Goal: Navigation & Orientation: Find specific page/section

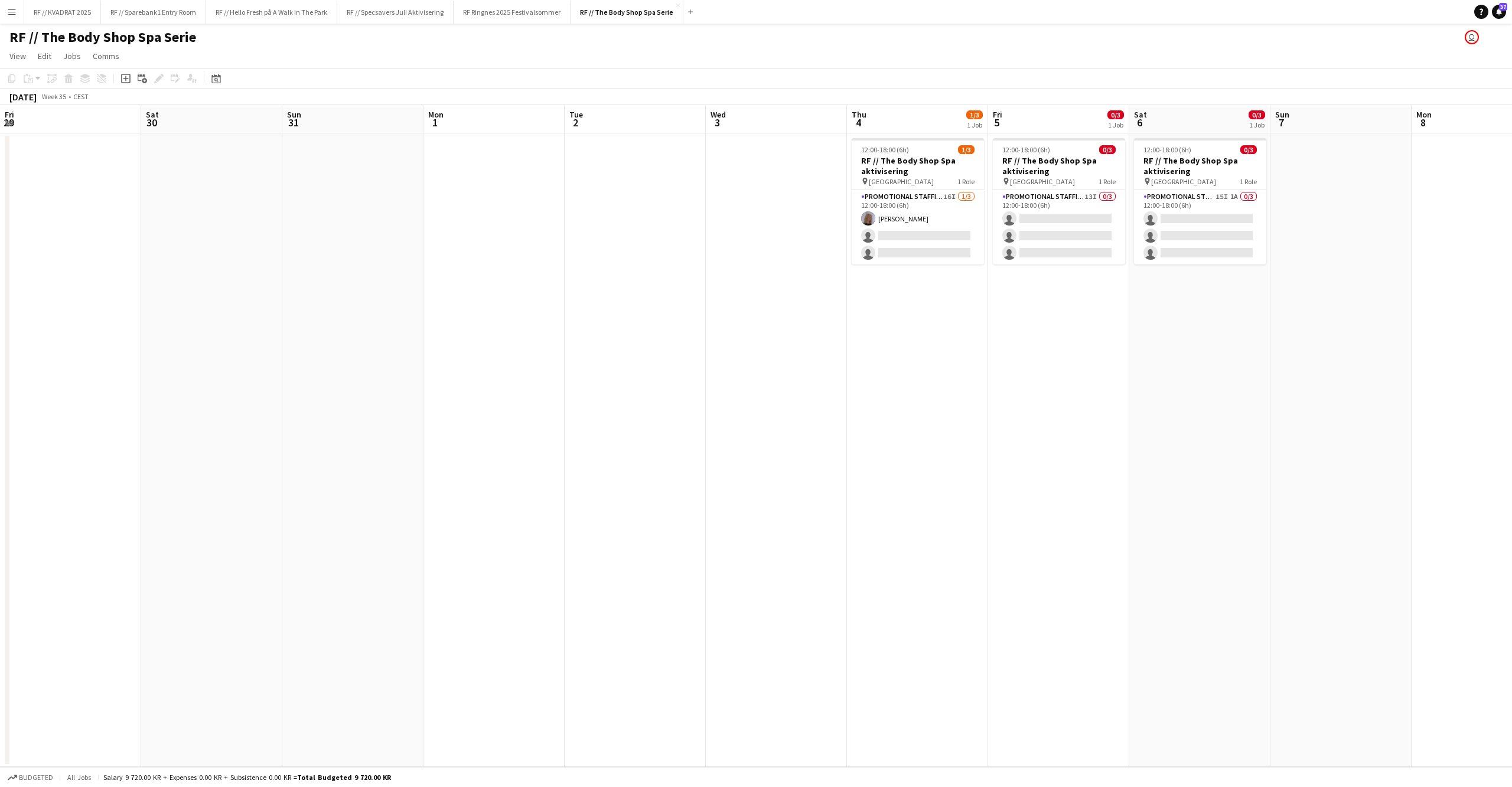
scroll to position [0, 416]
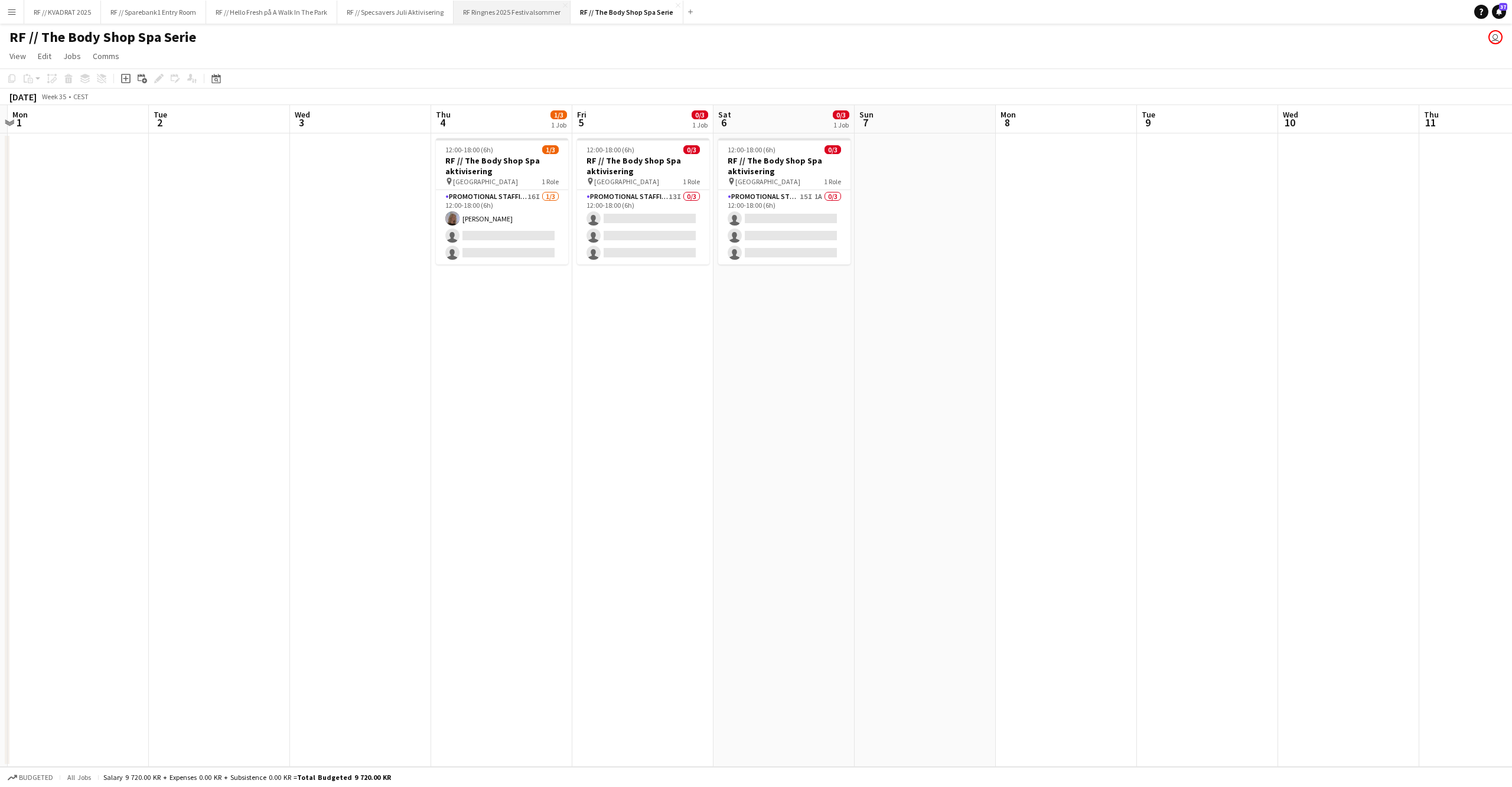
click at [521, 14] on button "RF Ringnes 2025 Festivalsommer Close" at bounding box center [512, 12] width 117 height 23
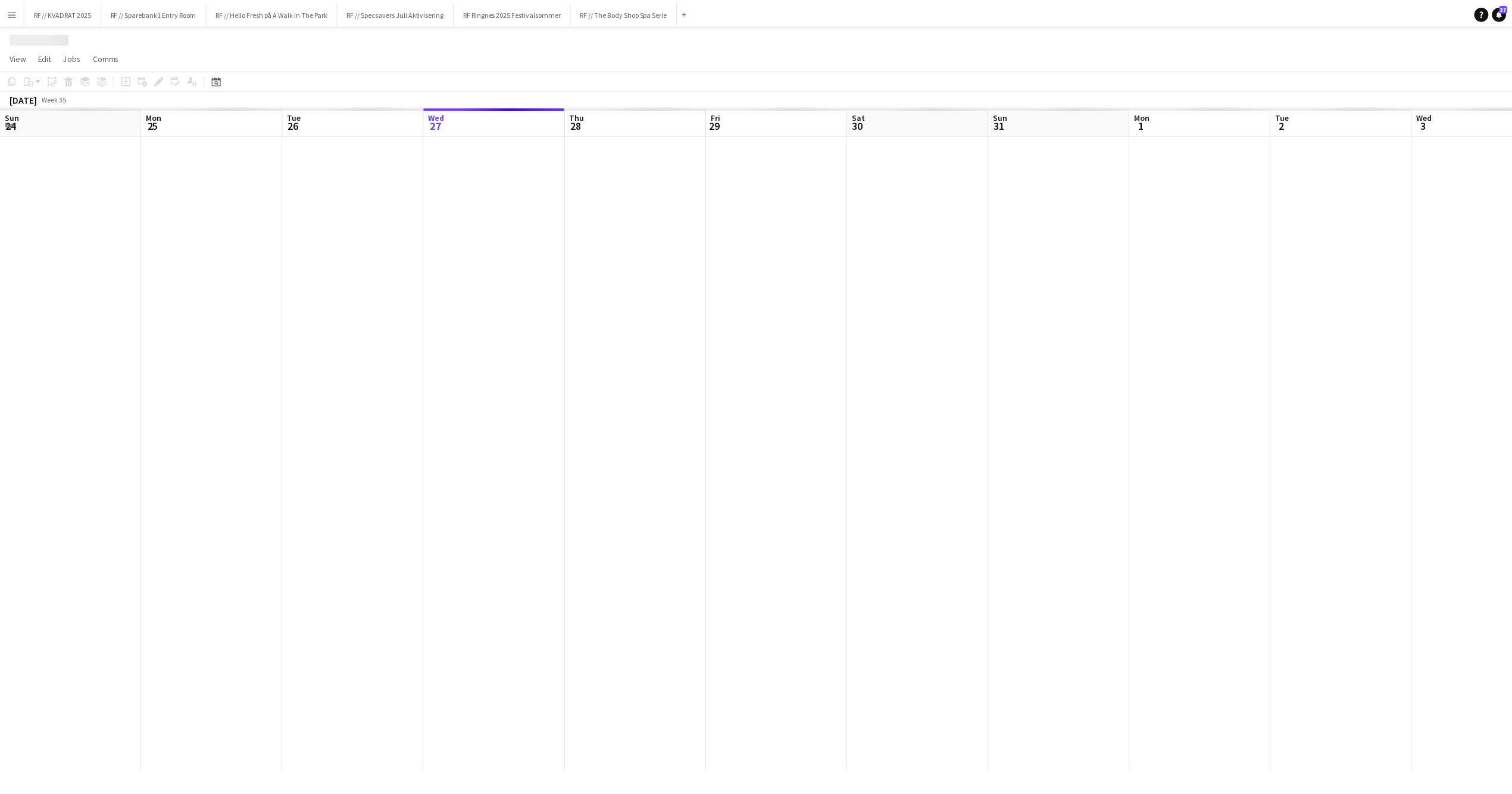
scroll to position [0, 284]
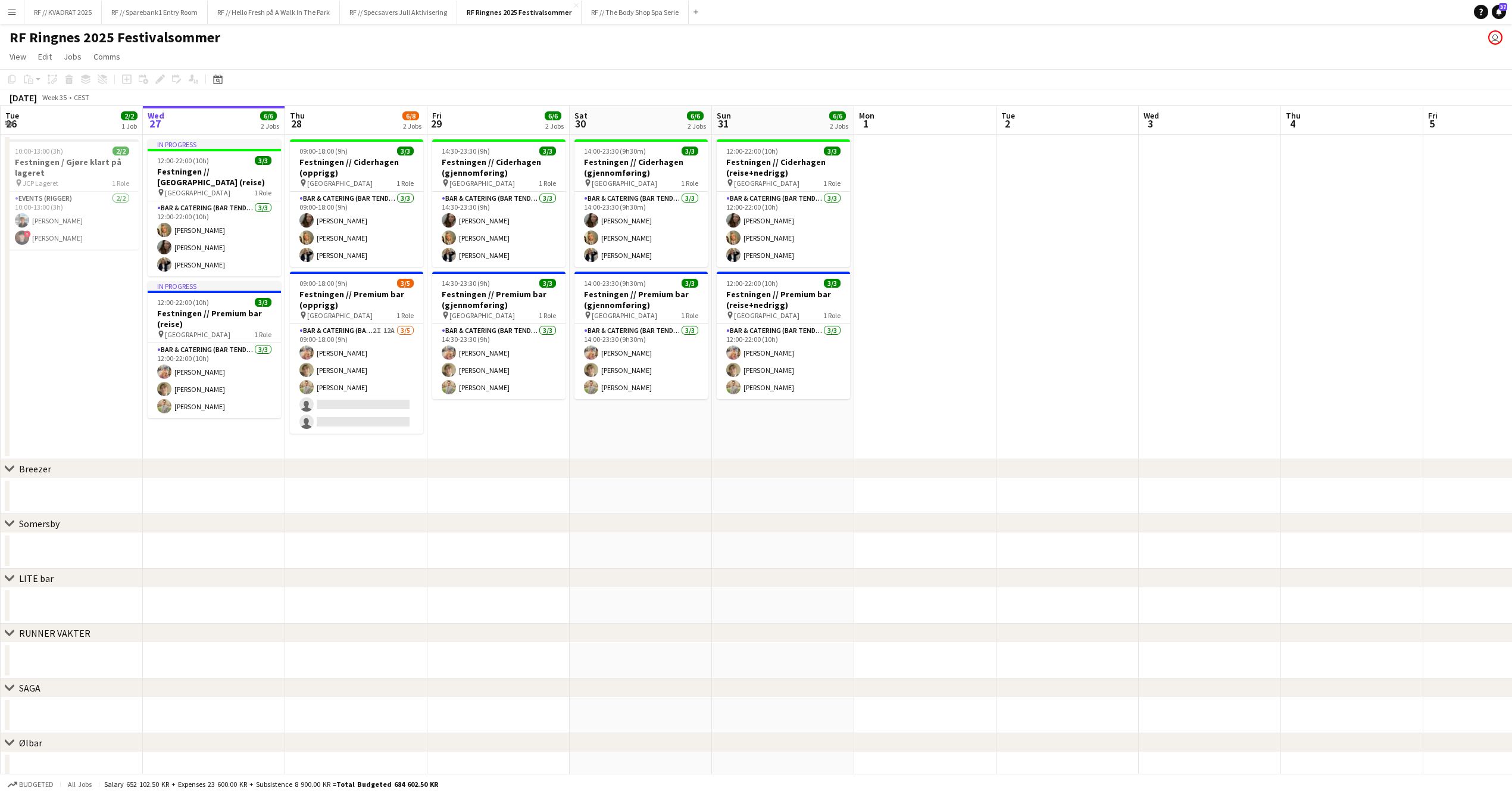
click at [104, 273] on app-date-cell "10:00-13:00 (3h) 2/2 Festningen / Gjøre klart på lageret pin JCP Lageret 1 Role…" at bounding box center [71, 297] width 142 height 325
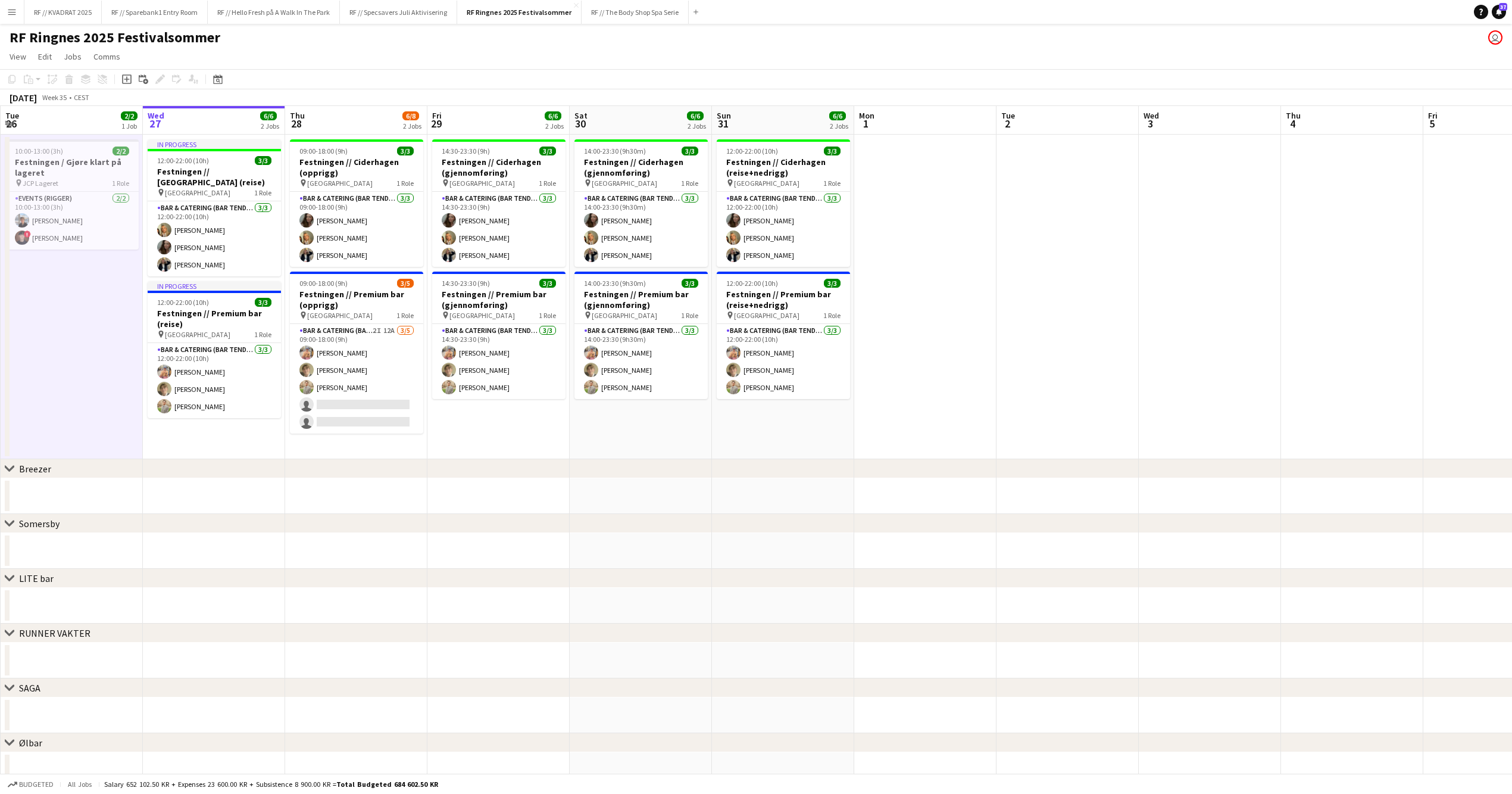
click at [989, 275] on app-date-cell at bounding box center [925, 297] width 142 height 325
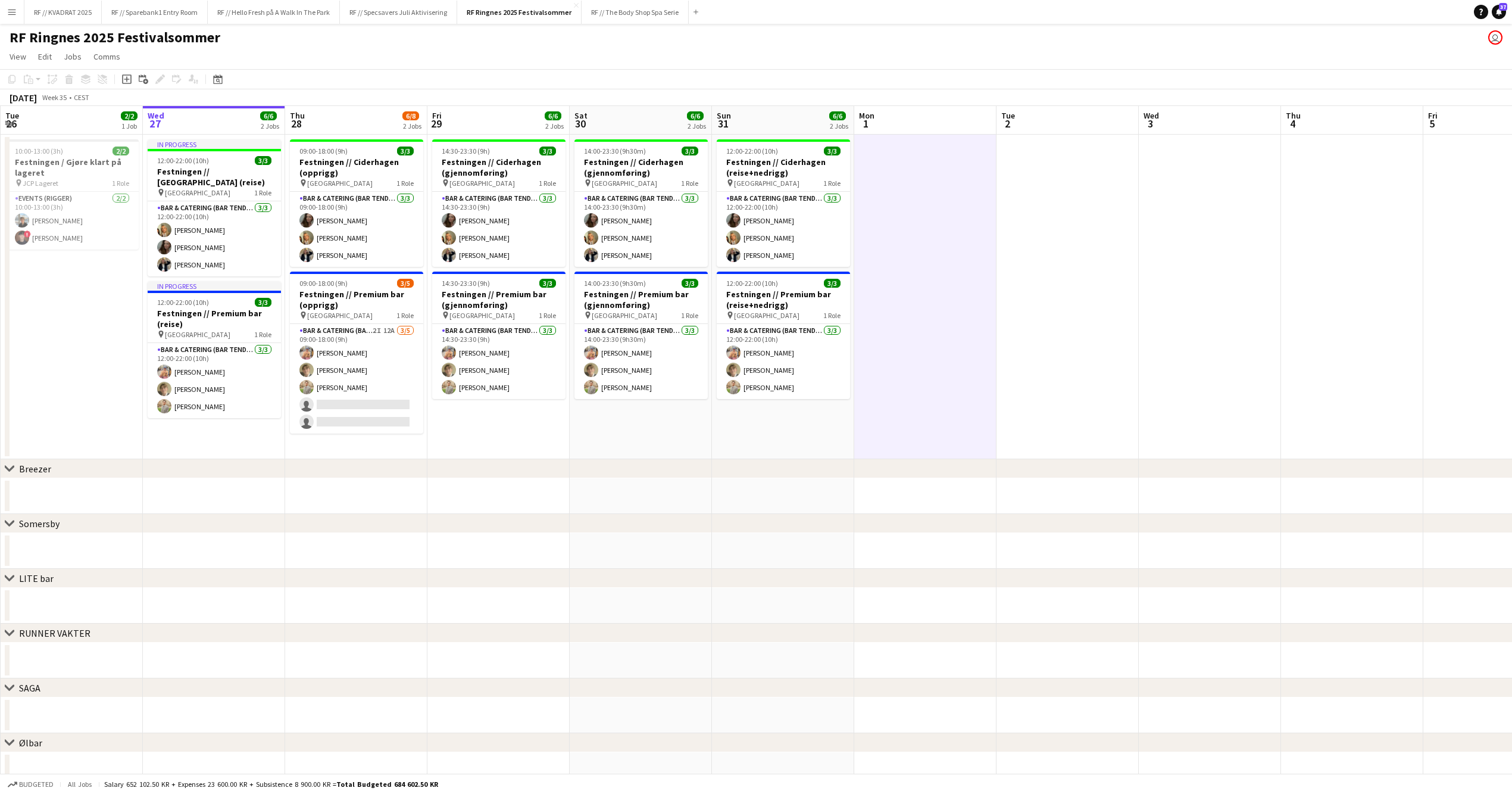
click at [1059, 279] on app-date-cell at bounding box center [1067, 297] width 142 height 325
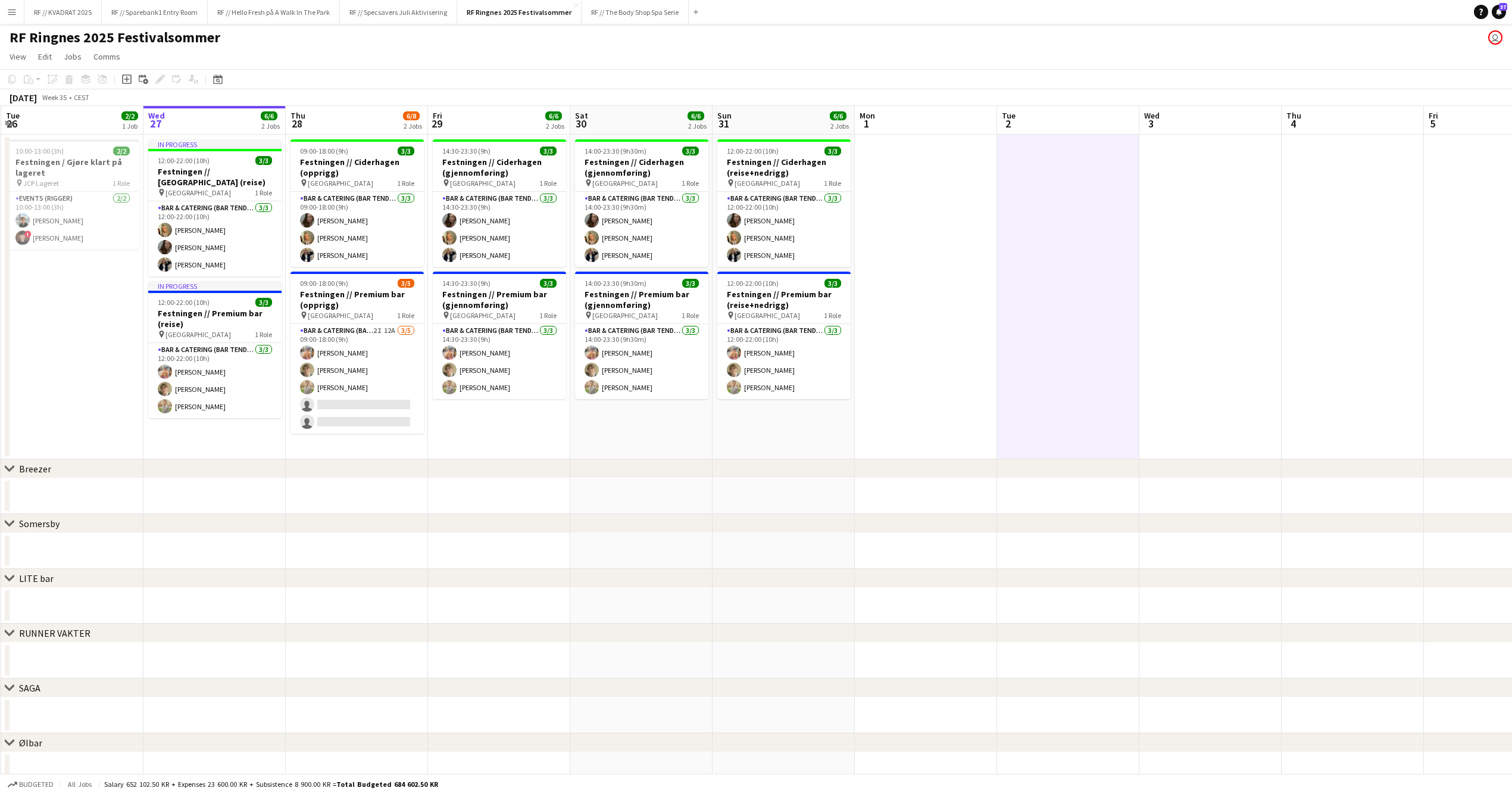
click at [946, 258] on app-date-cell at bounding box center [925, 297] width 142 height 325
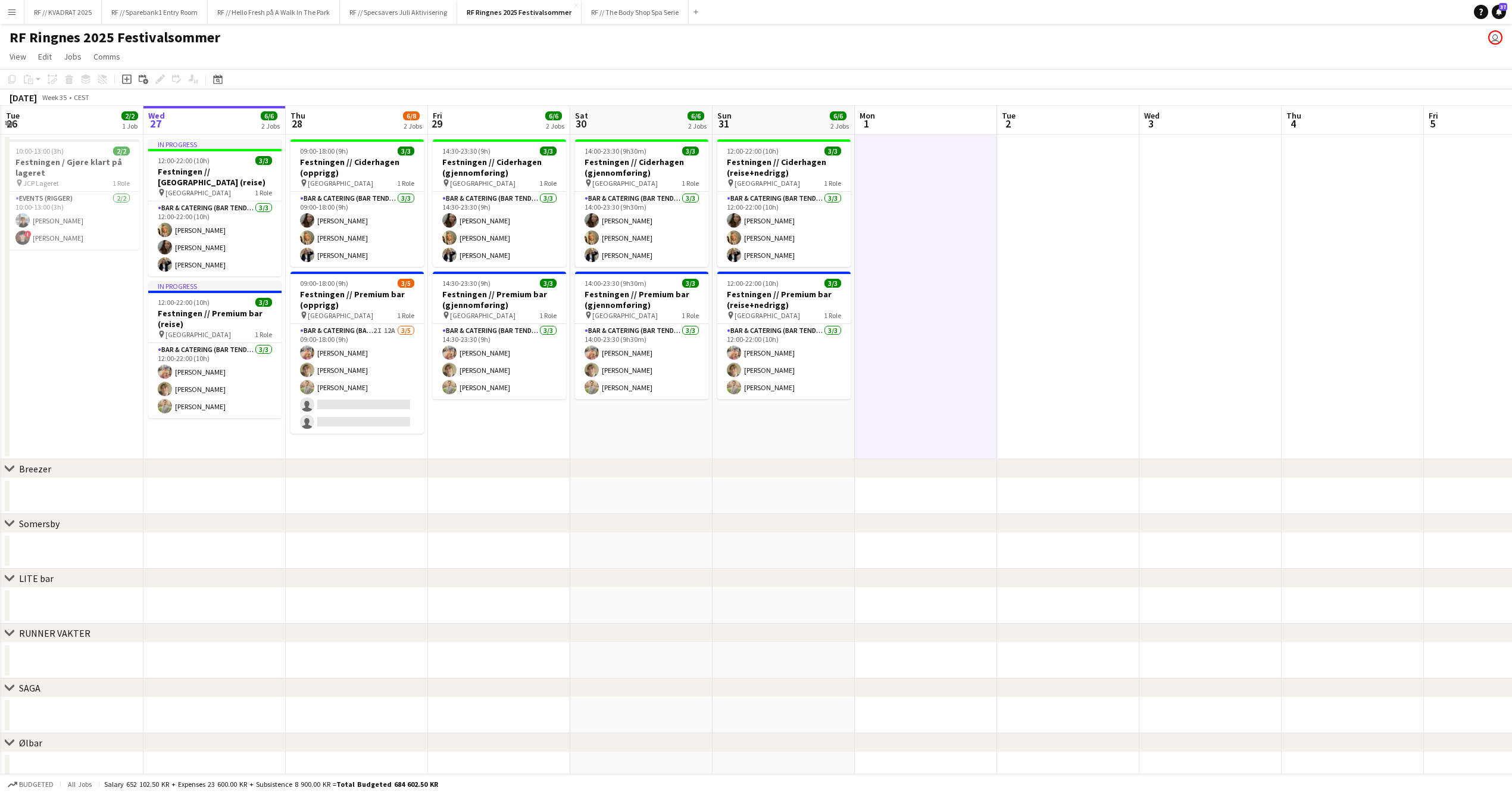
click at [88, 300] on app-date-cell "10:00-13:00 (3h) 2/2 Festningen / Gjøre klart på lageret pin JCP Lageret 1 Role…" at bounding box center [71, 297] width 142 height 325
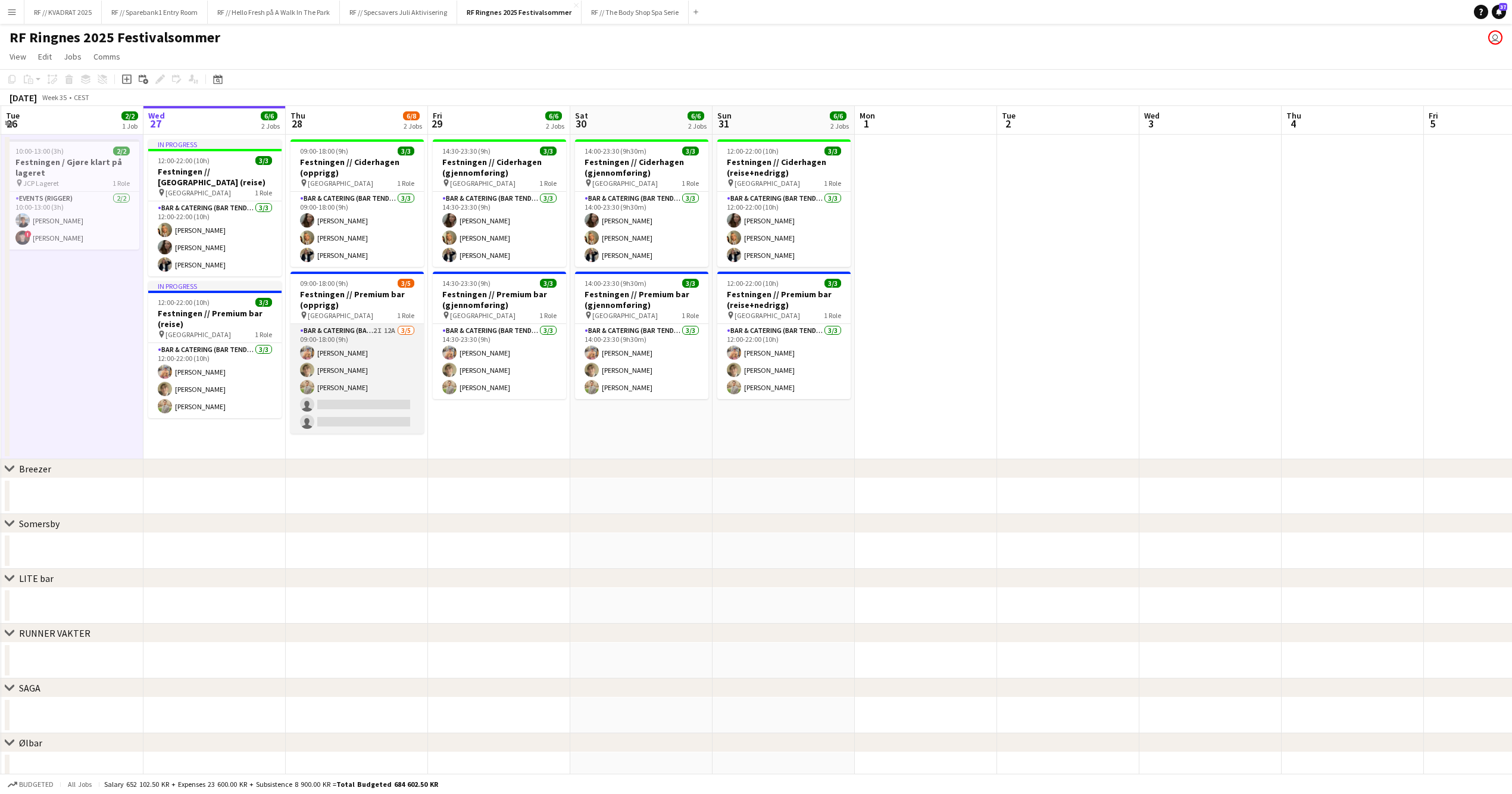
click at [358, 383] on app-card-role "Bar & Catering (Bar Tender) 2I 12A [DATE] 09:00-18:00 (9h) [PERSON_NAME] [PERSO…" at bounding box center [357, 379] width 134 height 110
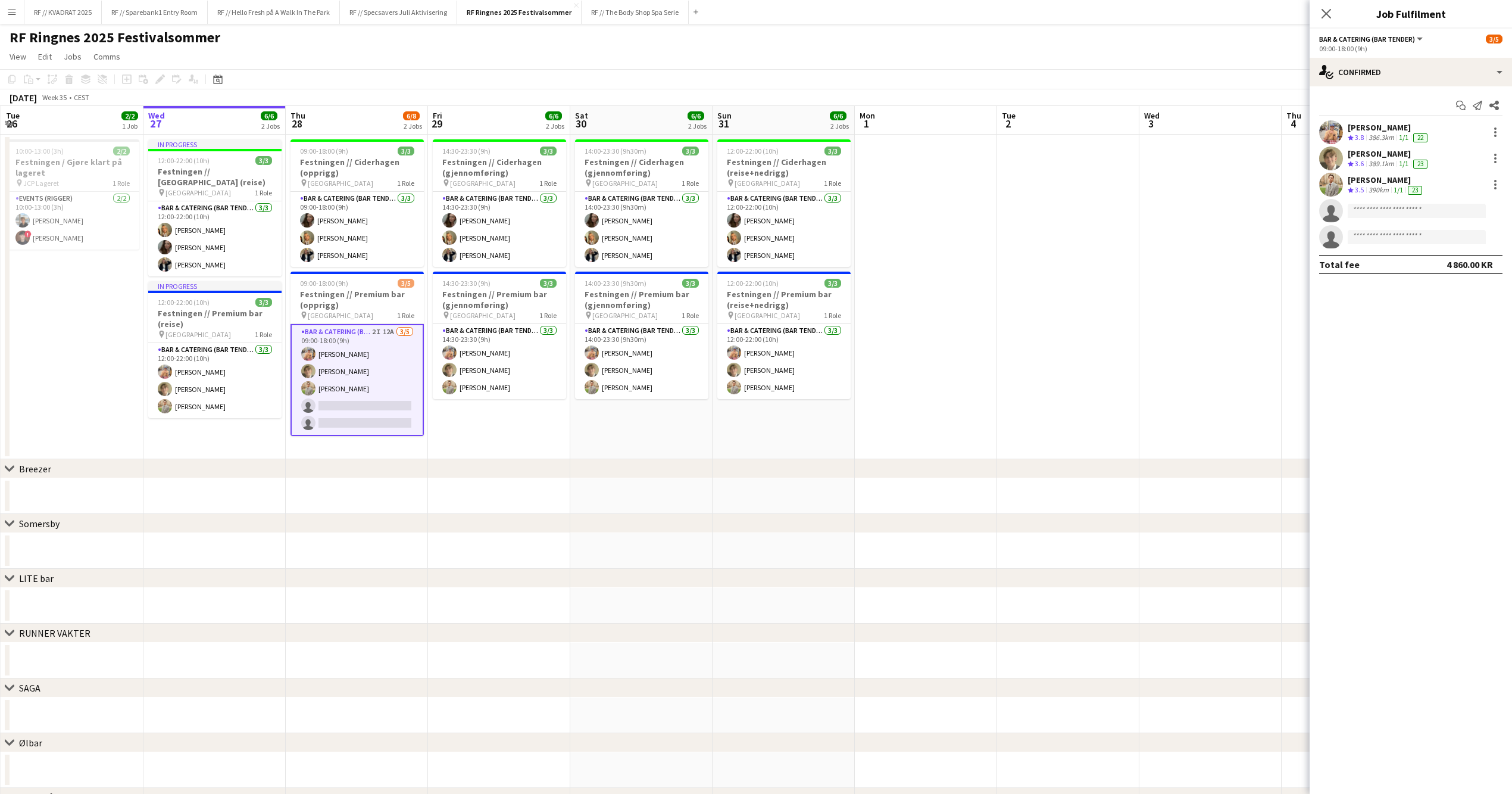
click at [930, 255] on app-date-cell at bounding box center [925, 297] width 142 height 325
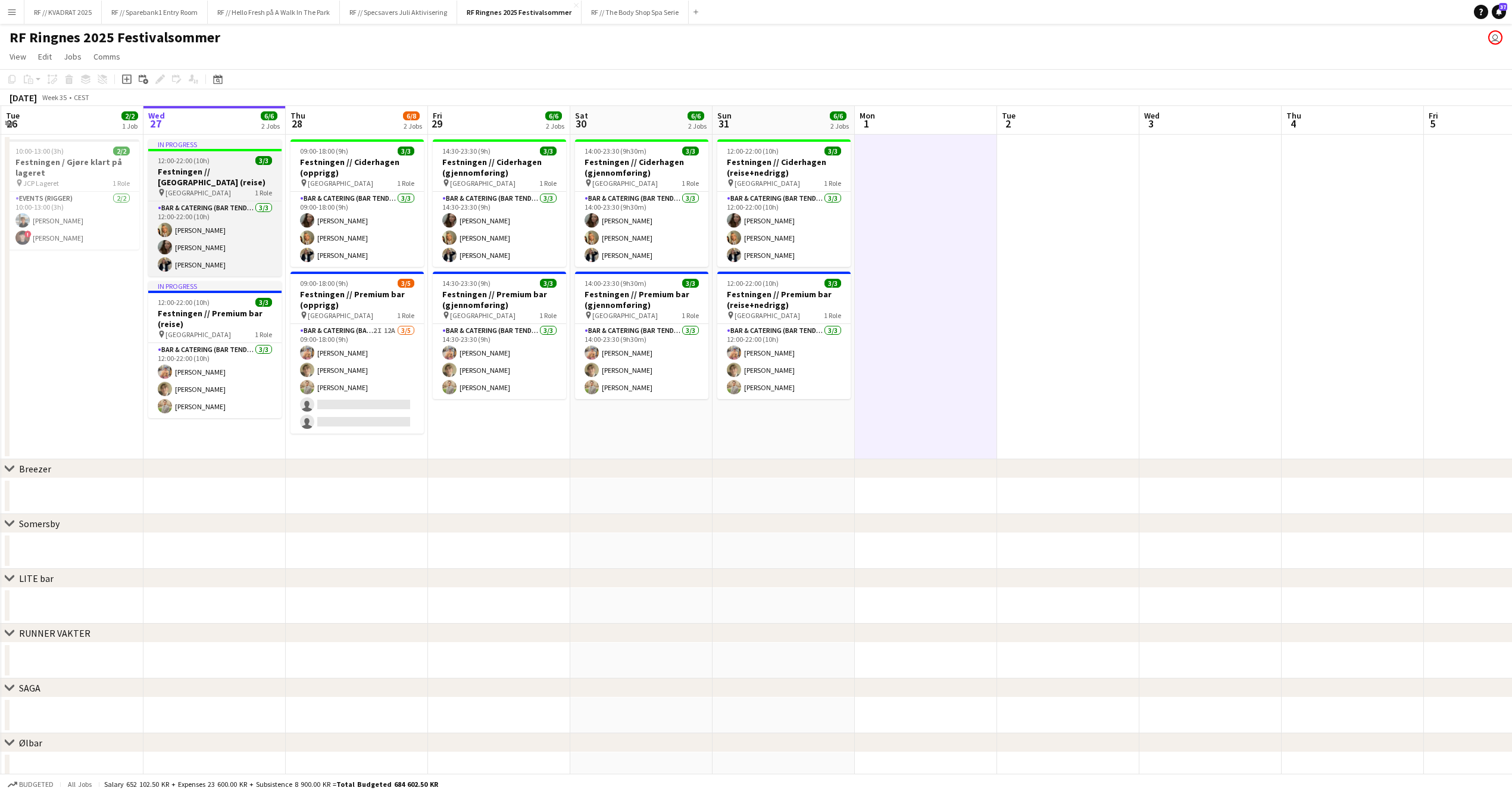
click at [218, 163] on div "12:00-22:00 (10h) 3/3" at bounding box center [215, 161] width 134 height 9
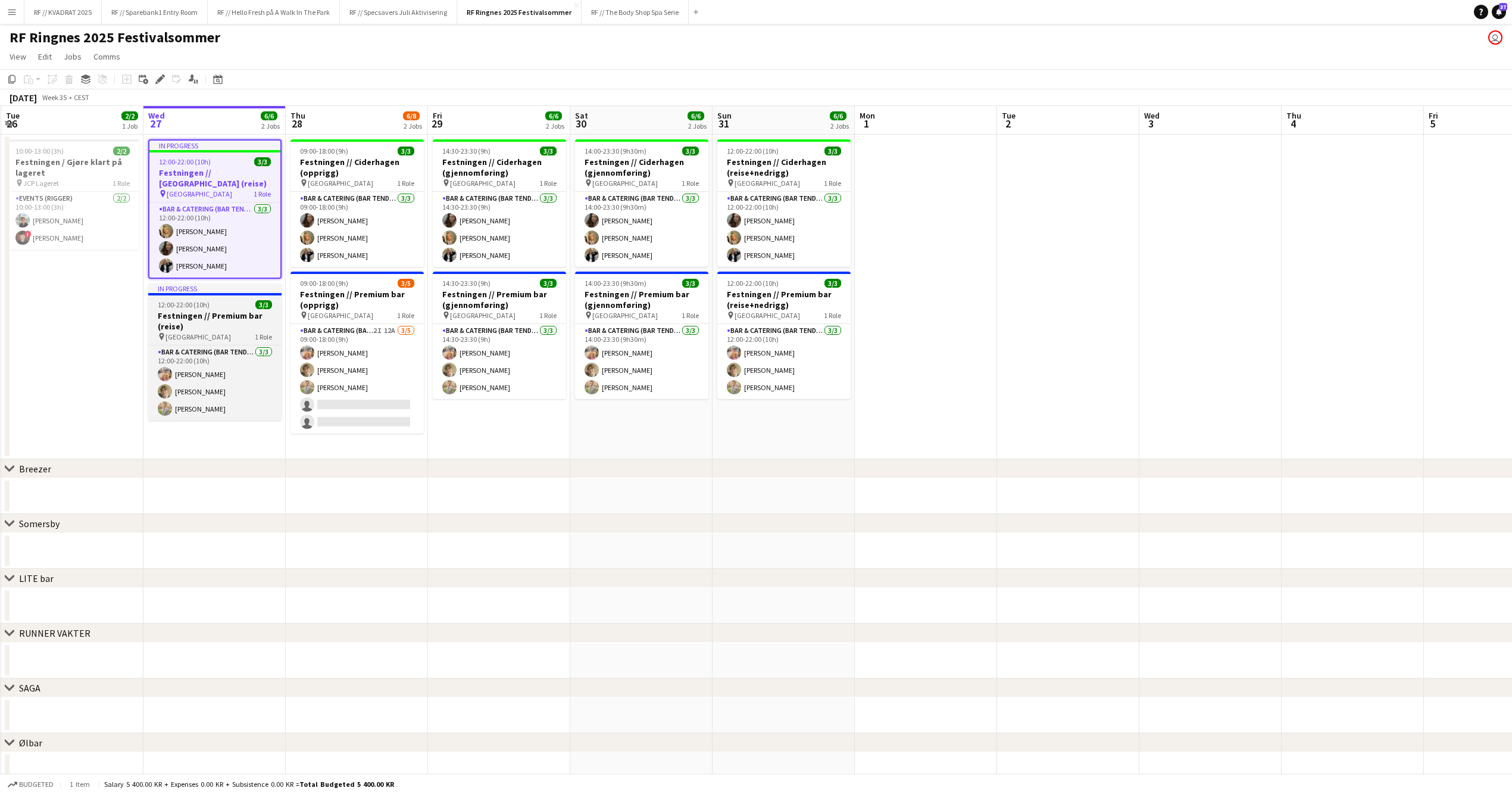
click at [226, 323] on h3 "Festningen // Premium bar (reise)" at bounding box center [215, 320] width 134 height 21
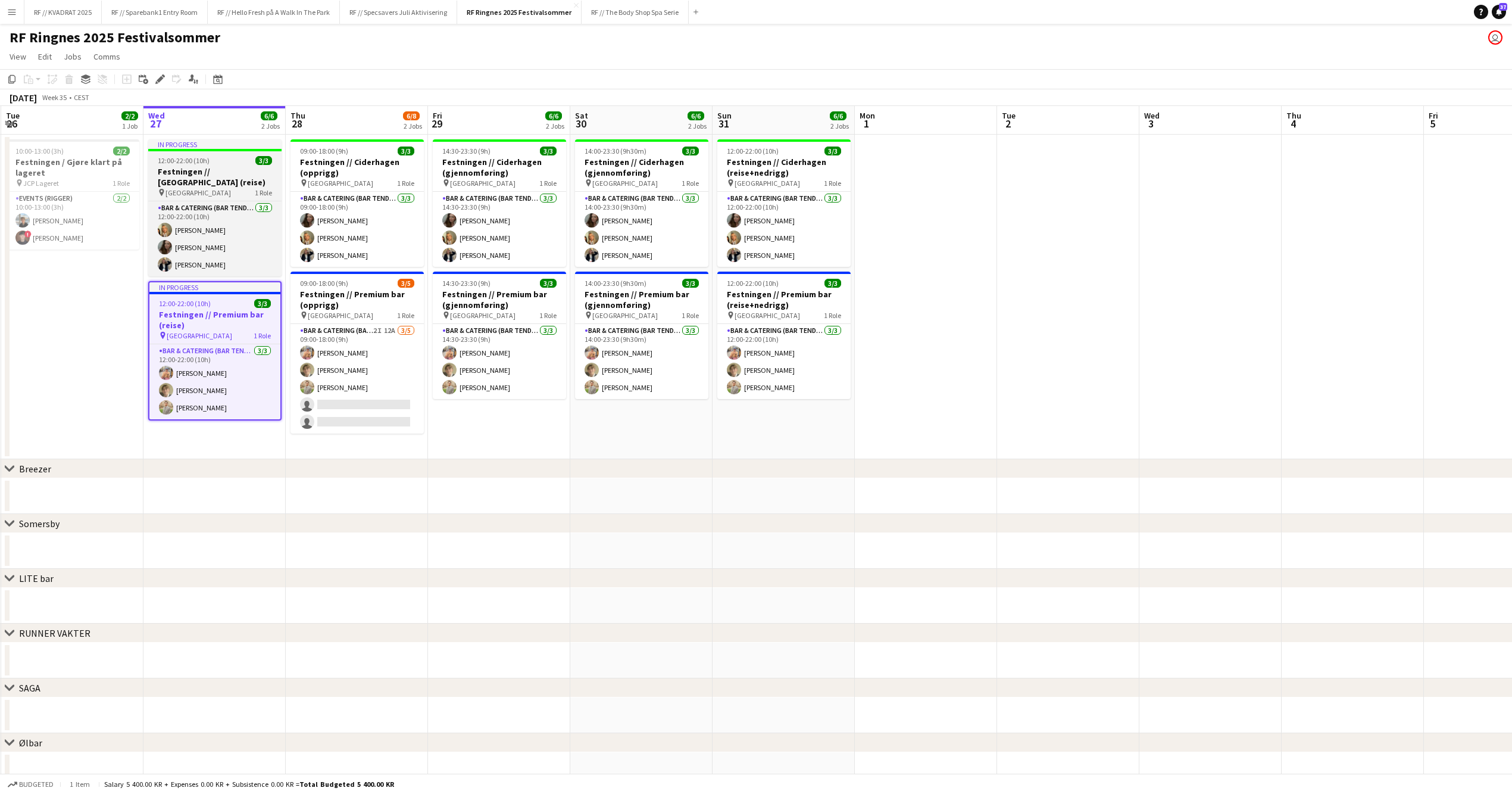
click at [236, 172] on h3 "Festningen // [GEOGRAPHIC_DATA] (reise)" at bounding box center [215, 176] width 134 height 21
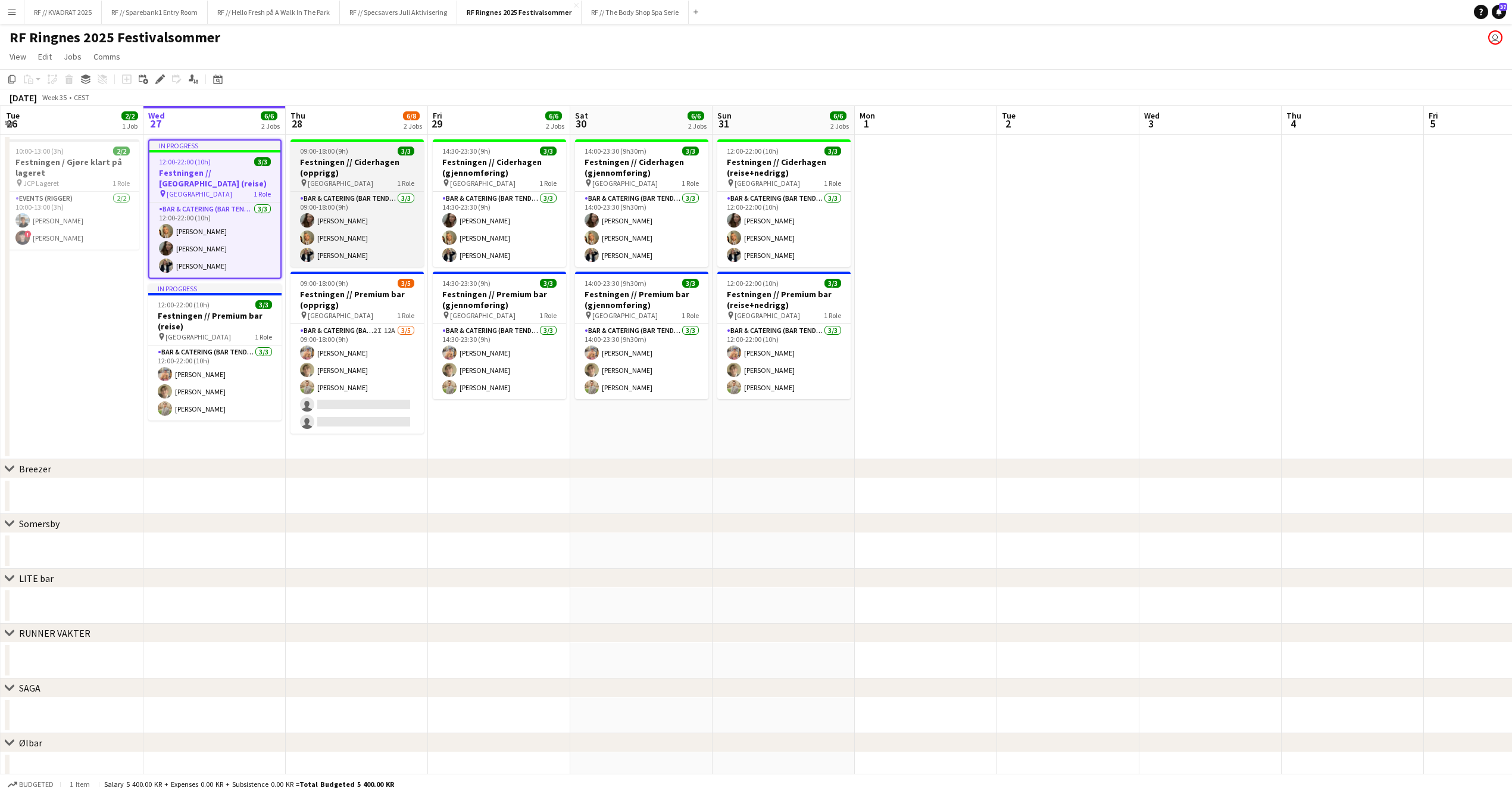
click at [348, 158] on h3 "Festningen // Ciderhagen (opprigg)" at bounding box center [357, 167] width 134 height 21
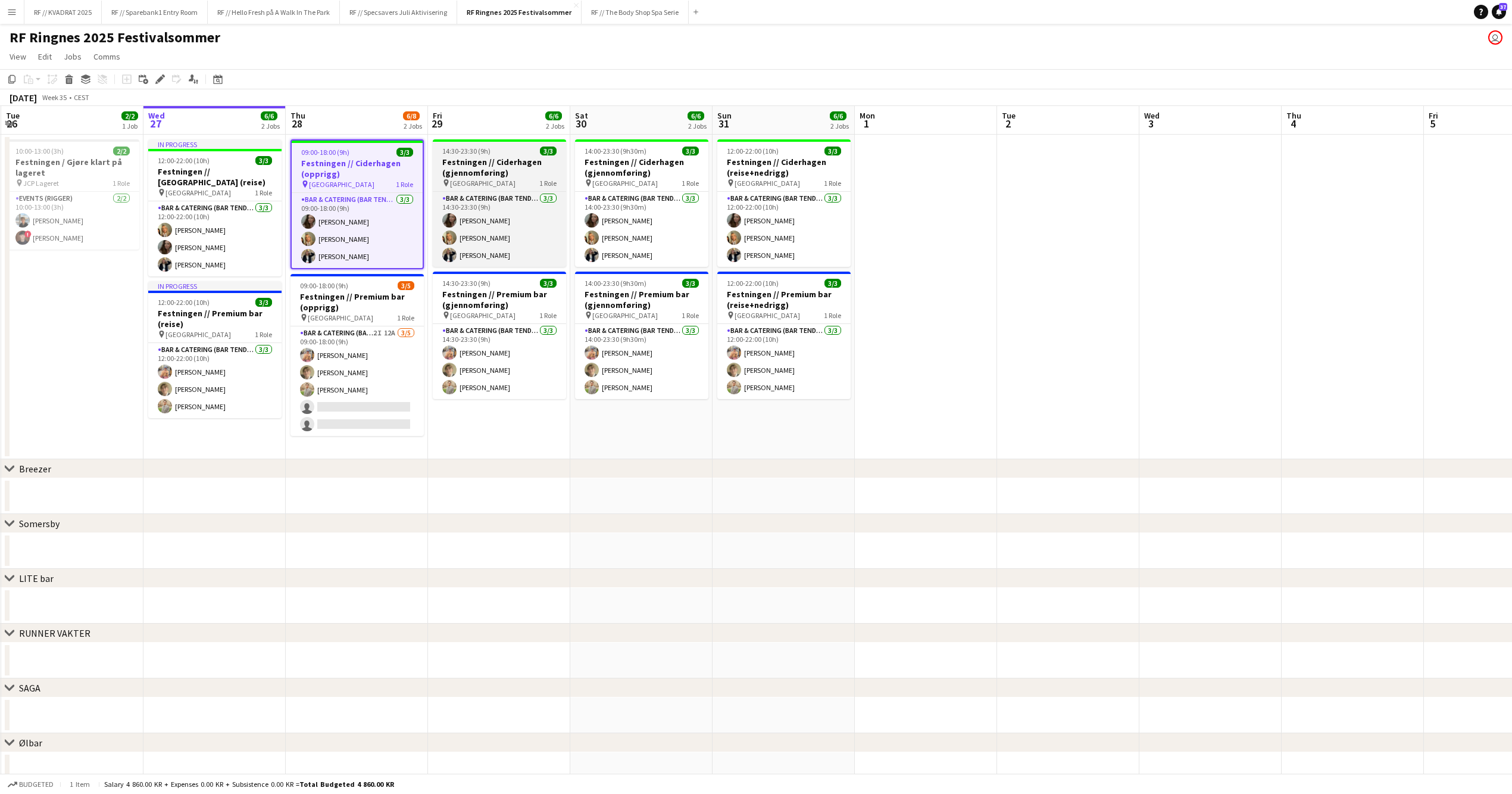
click at [481, 169] on h3 "Festningen // Ciderhagen (gjennomføring)" at bounding box center [499, 167] width 134 height 21
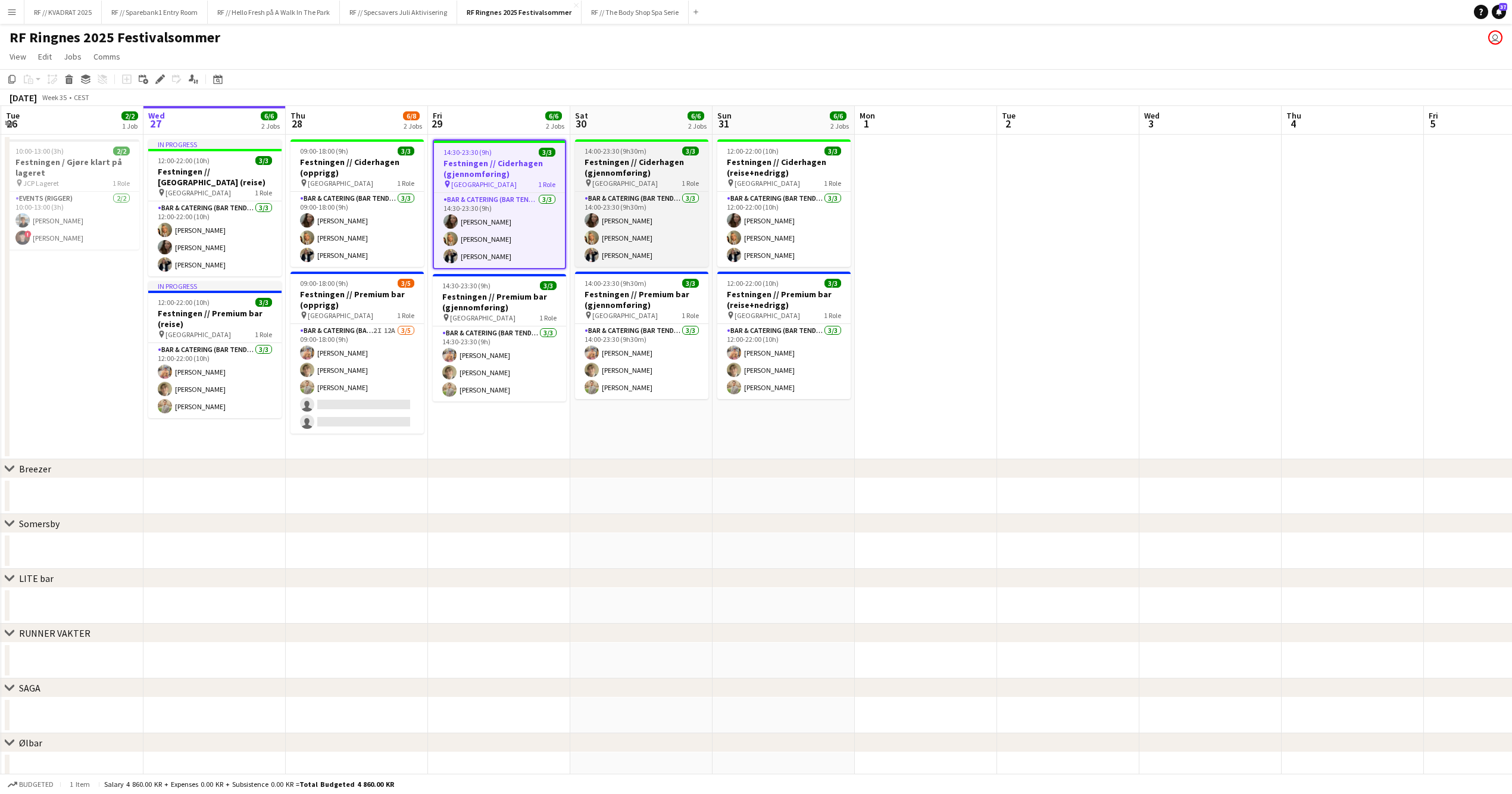
click at [643, 169] on h3 "Festningen // Ciderhagen (gjennomføring)" at bounding box center [642, 167] width 134 height 21
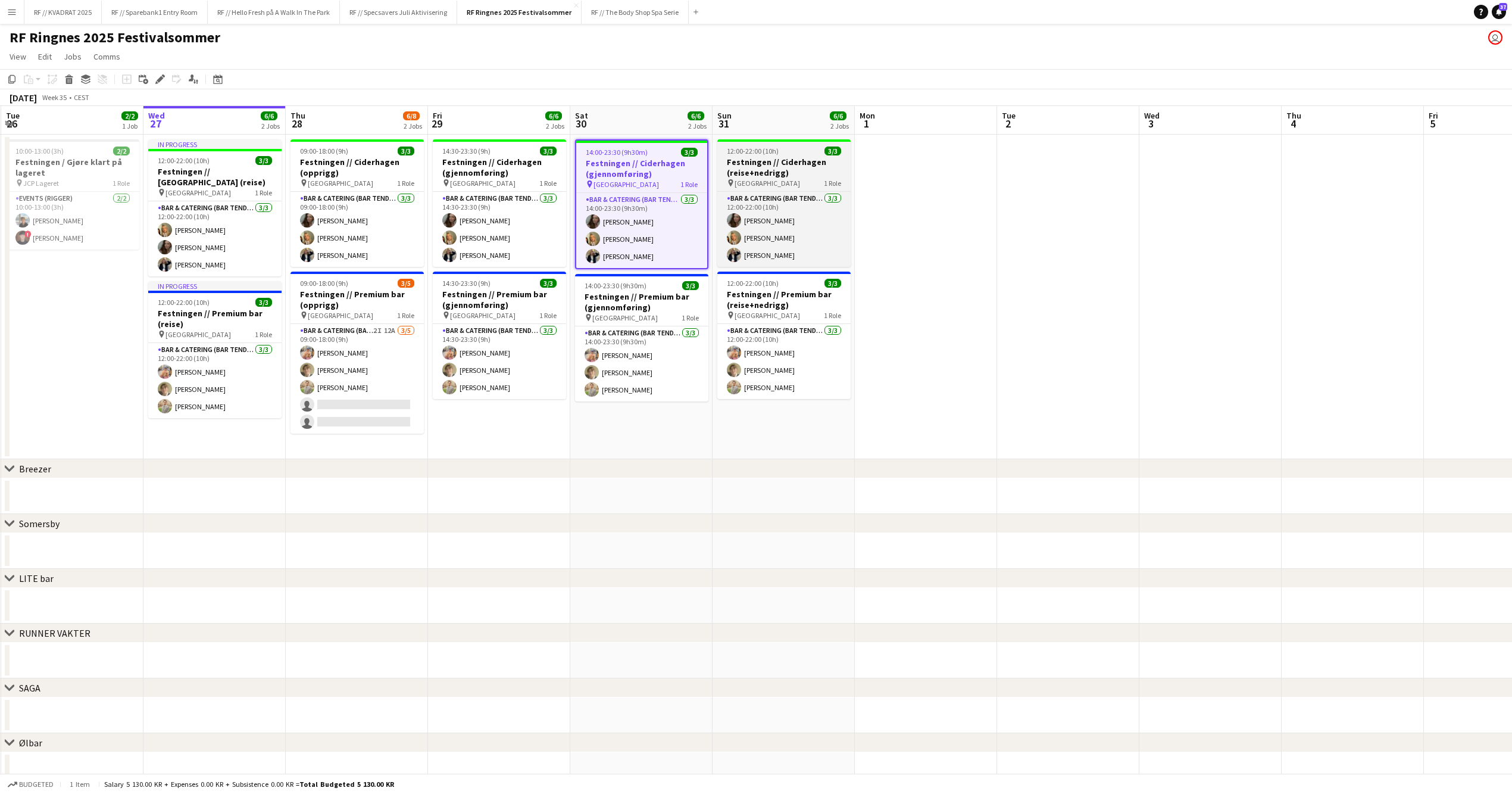
click at [769, 163] on h3 "Festningen // Ciderhagen (reise+nedrigg)" at bounding box center [784, 167] width 134 height 21
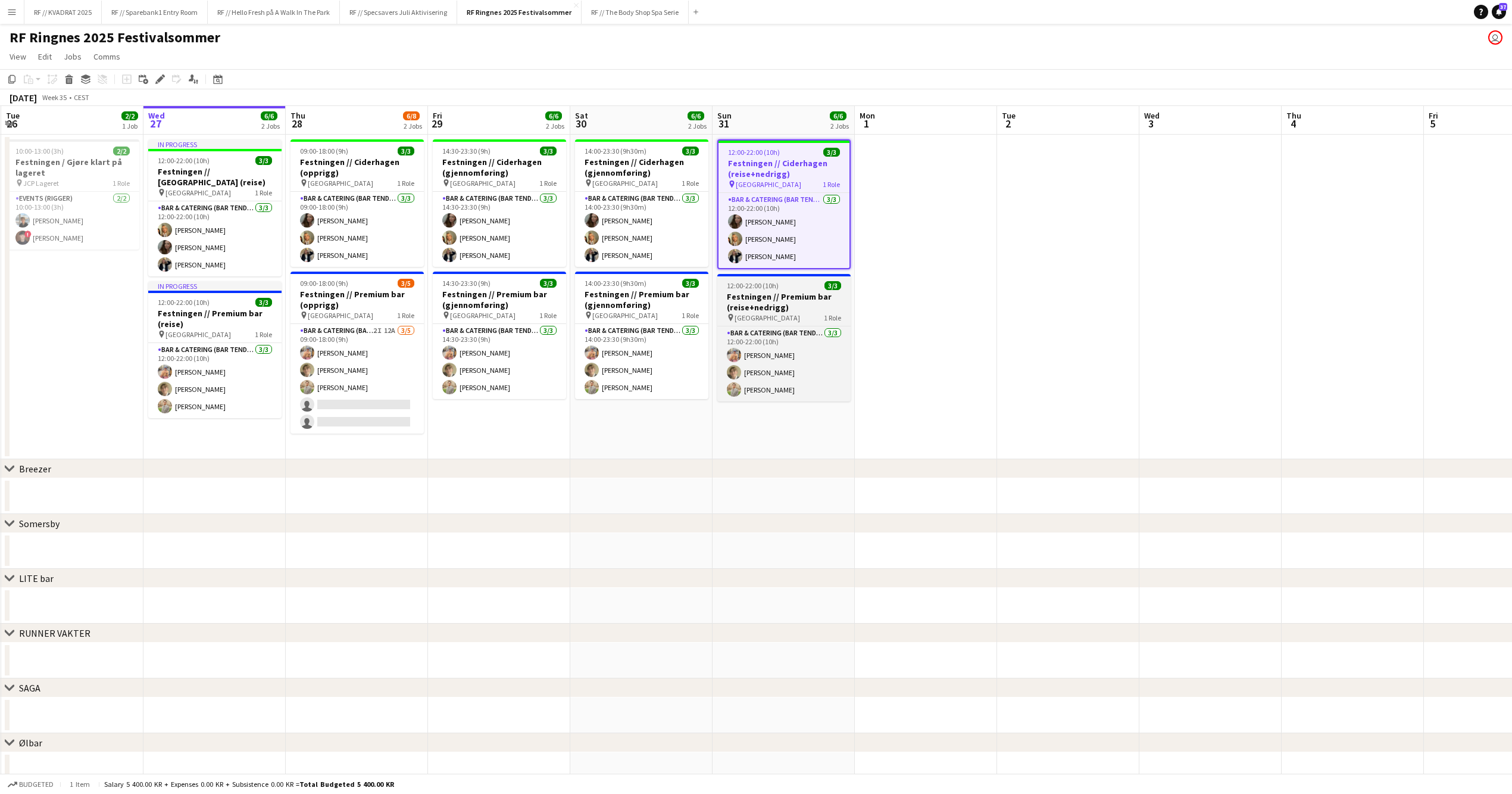
click at [775, 298] on h3 "Festningen // Premium bar (reise+nedrigg)" at bounding box center [784, 302] width 134 height 21
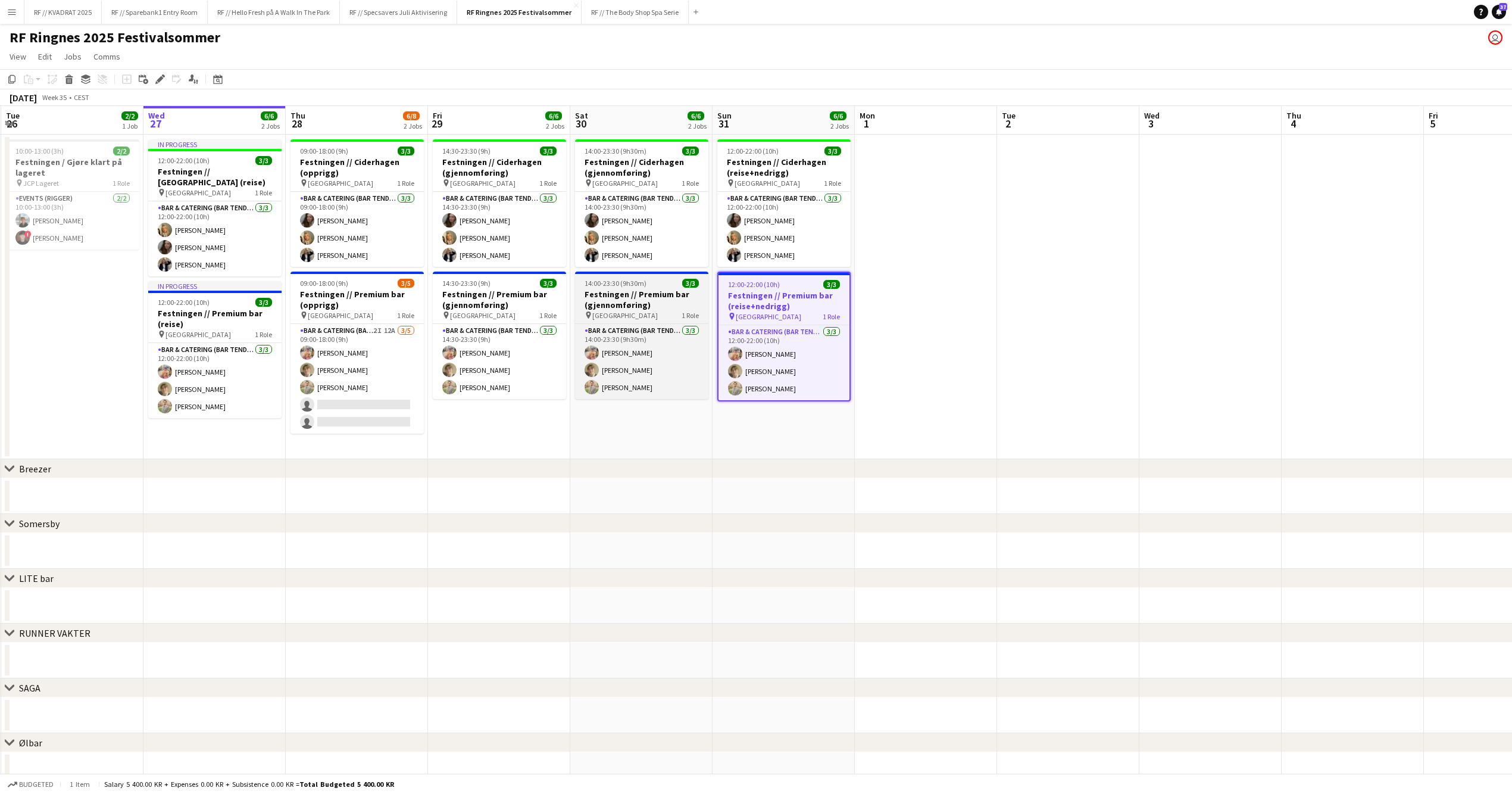
click at [653, 305] on h3 "Festningen // Premium bar (gjennomføring)" at bounding box center [642, 299] width 134 height 21
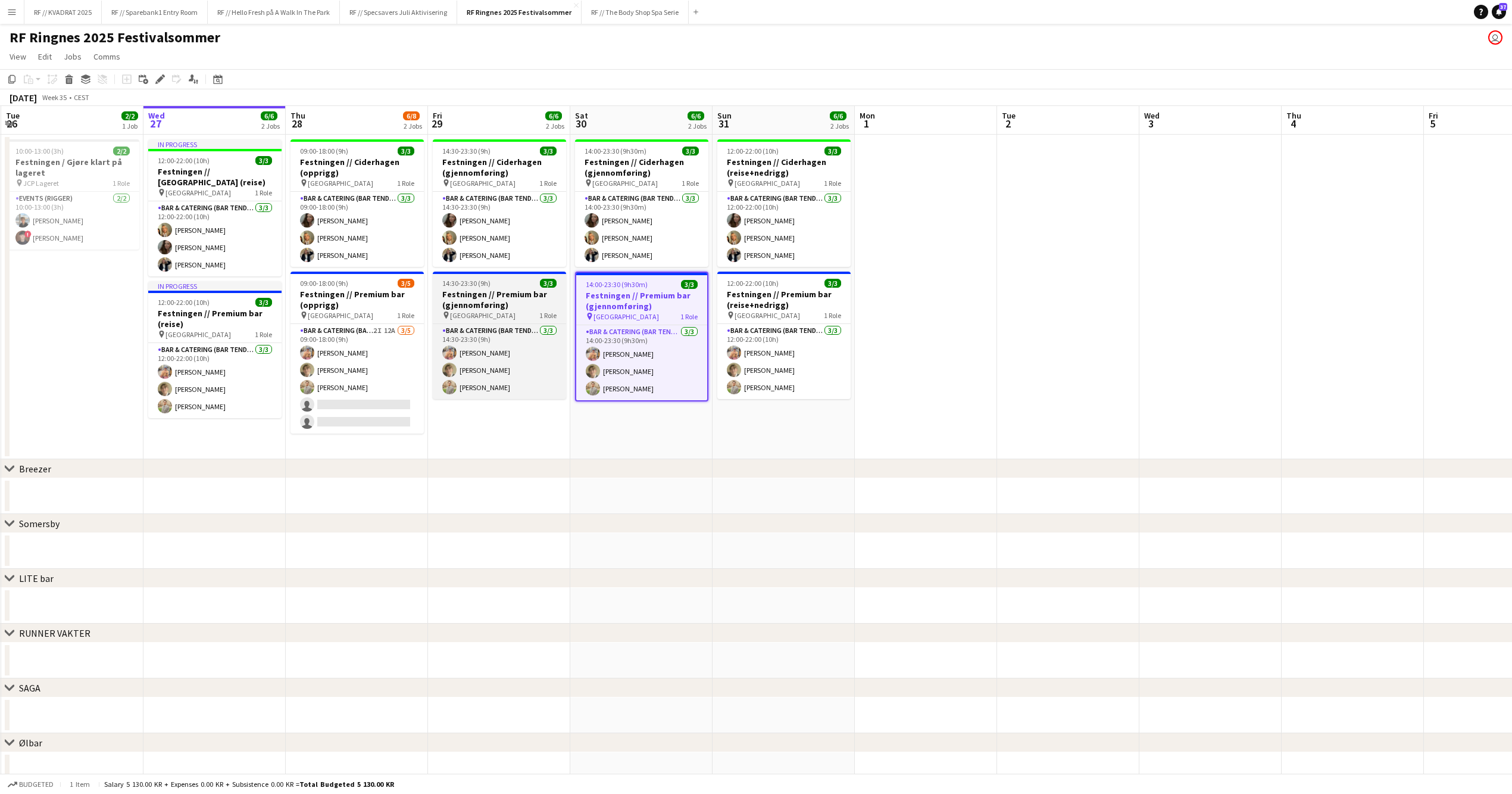
click at [506, 302] on h3 "Festningen // Premium bar (gjennomføring)" at bounding box center [499, 299] width 134 height 21
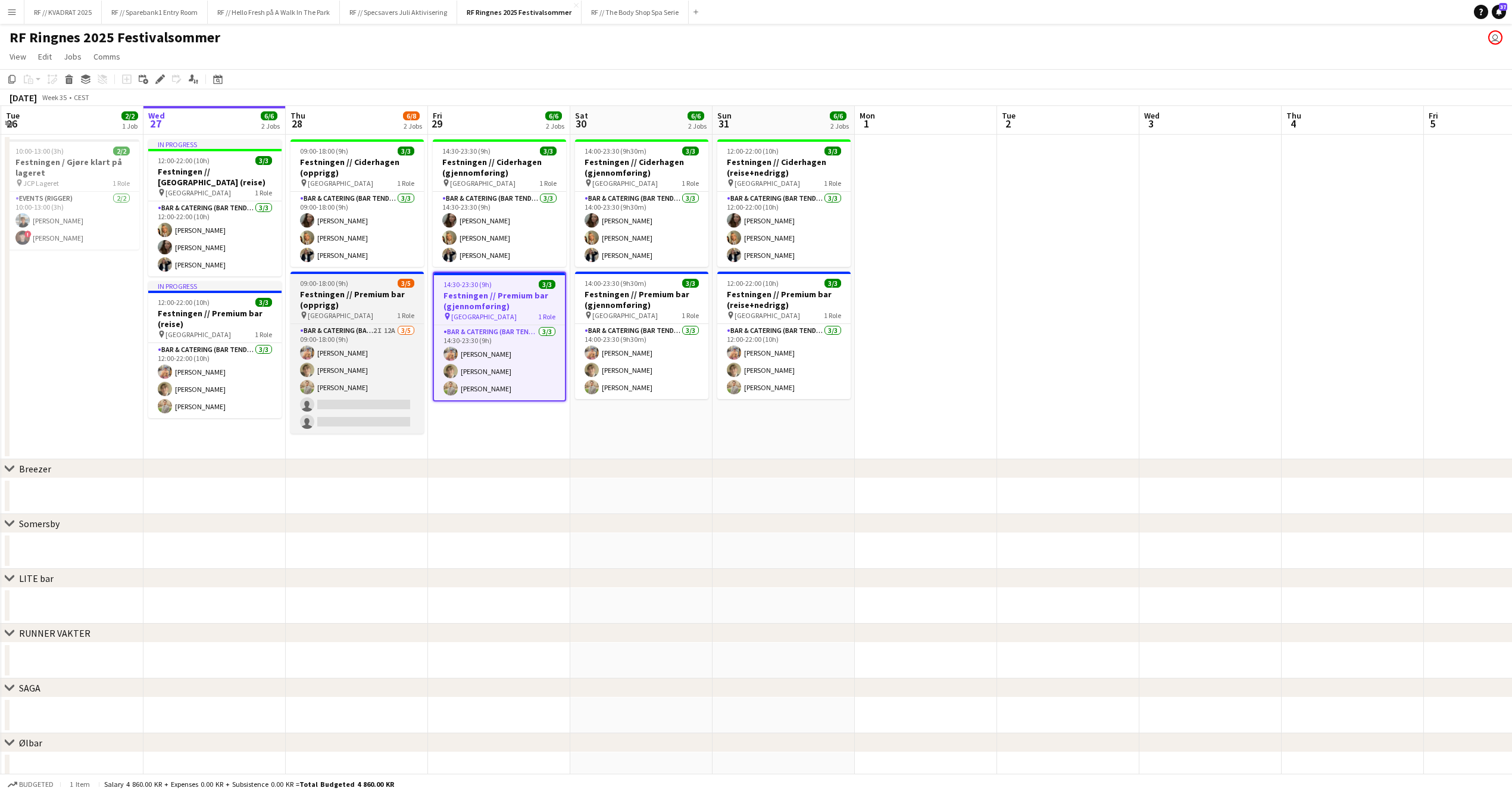
click at [325, 306] on h3 "Festningen // Premium bar (opprigg)" at bounding box center [357, 299] width 134 height 21
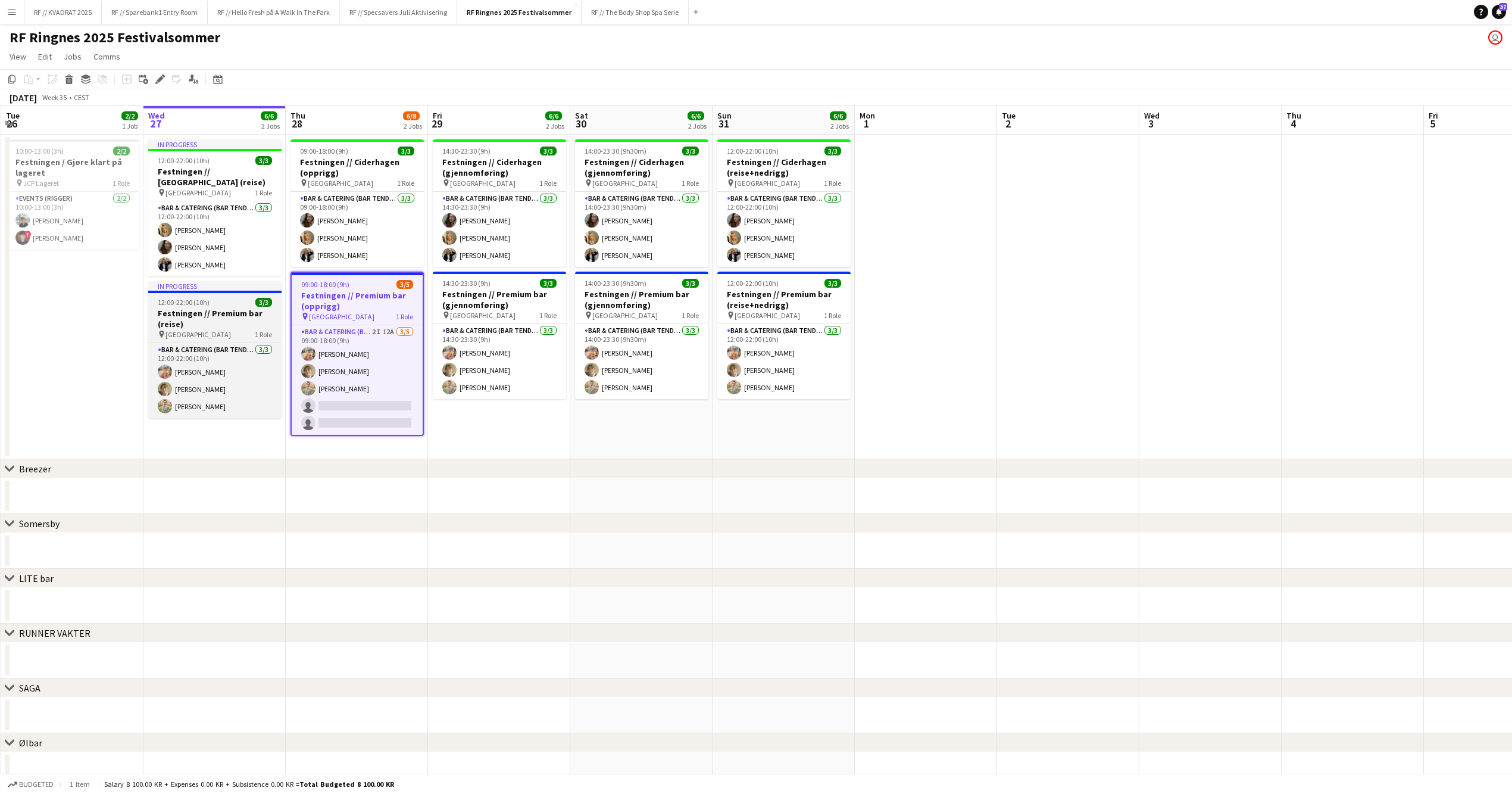
click at [203, 308] on h3 "Festningen // Premium bar (reise)" at bounding box center [215, 319] width 134 height 21
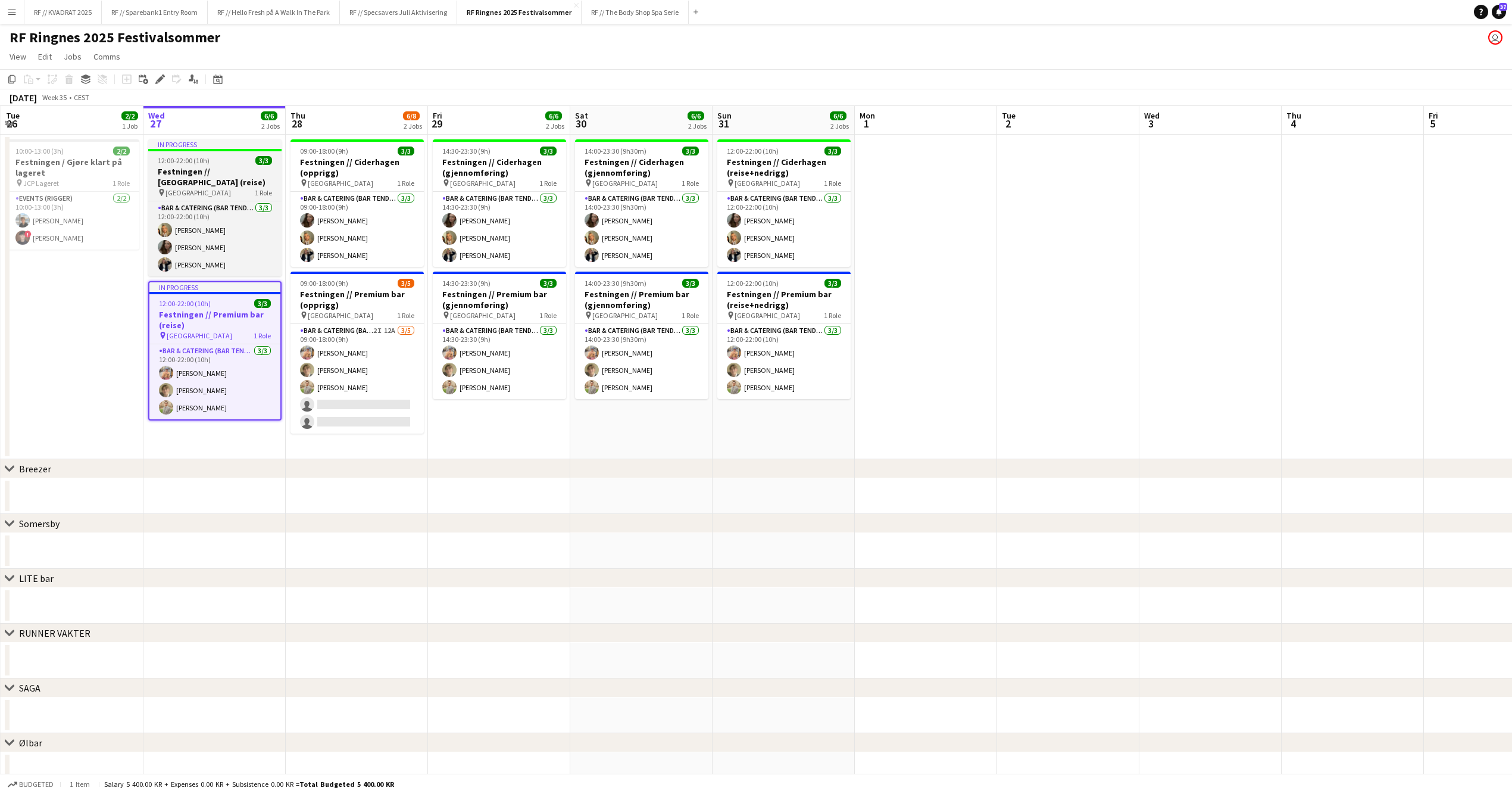
click at [203, 152] on app-job-card "In progress 12:00-22:00 (10h) 3/3 Festningen // Ciderhagen (reise) pin Trondhei…" at bounding box center [215, 208] width 134 height 137
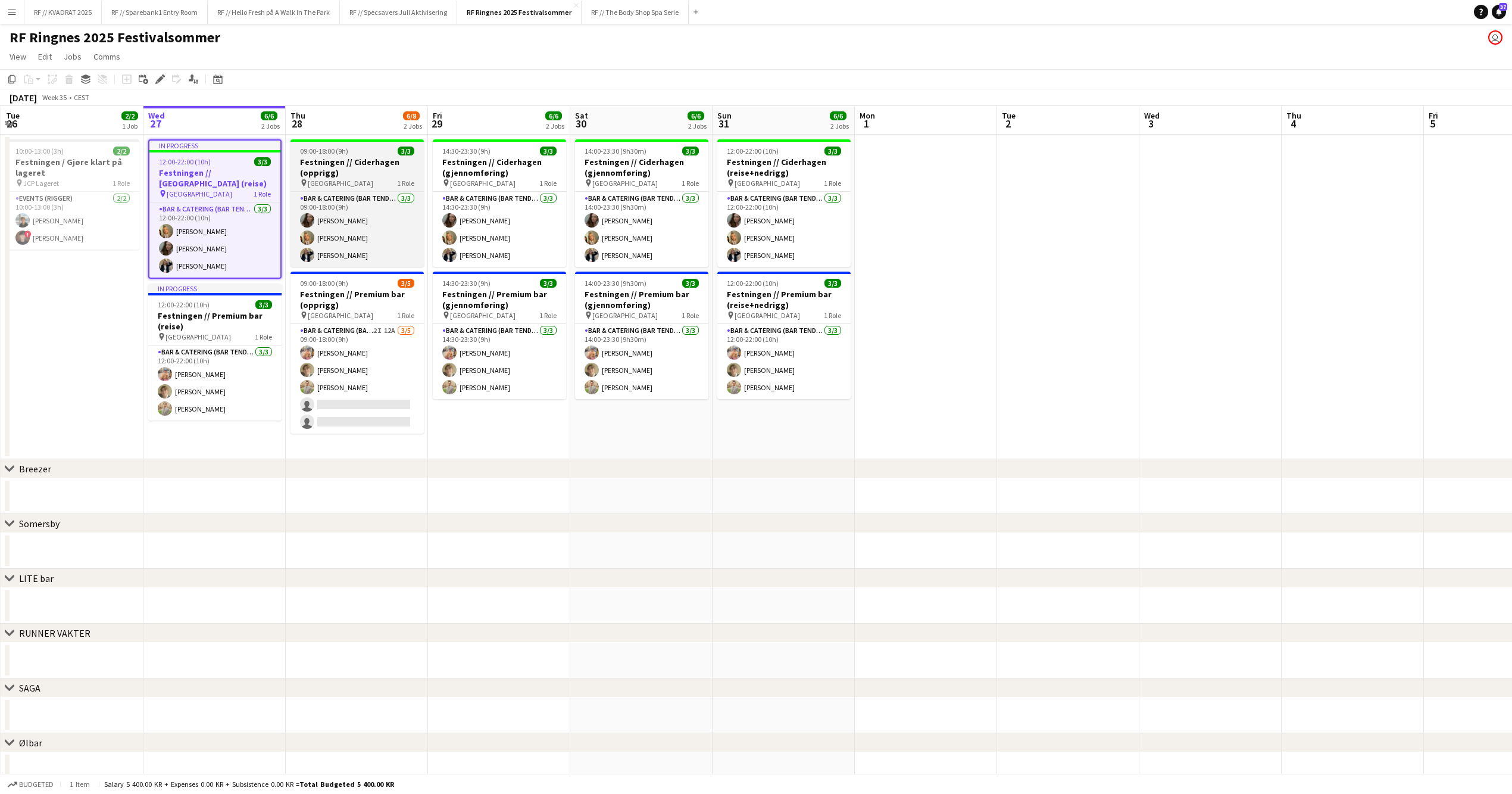
click at [331, 161] on h3 "Festningen // Ciderhagen (opprigg)" at bounding box center [357, 167] width 134 height 21
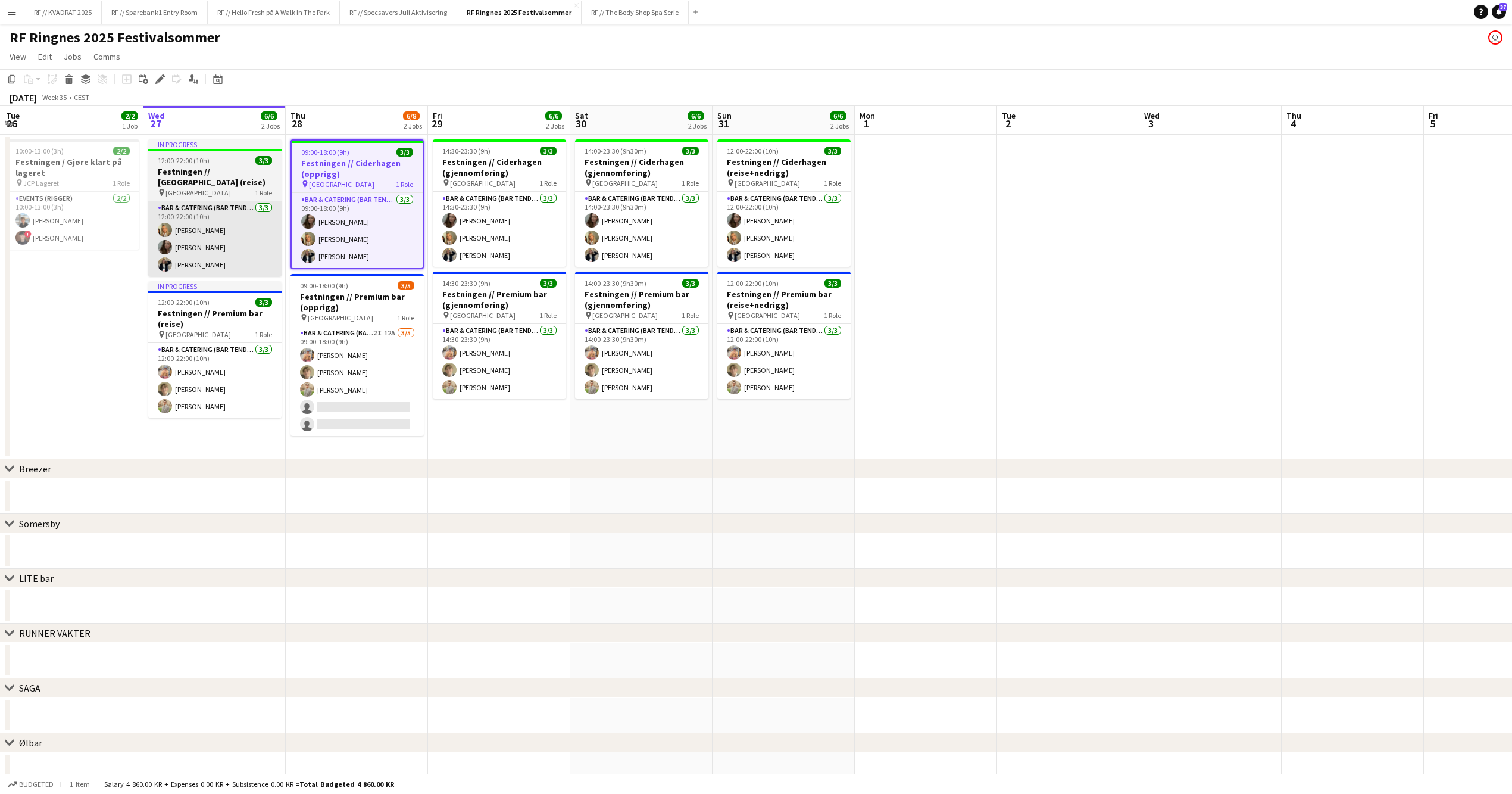
click at [232, 212] on app-card-role "Bar & Catering (Bar Tender) [DATE] 12:00-22:00 (10h) [PERSON_NAME] [PERSON_NAME…" at bounding box center [215, 239] width 134 height 75
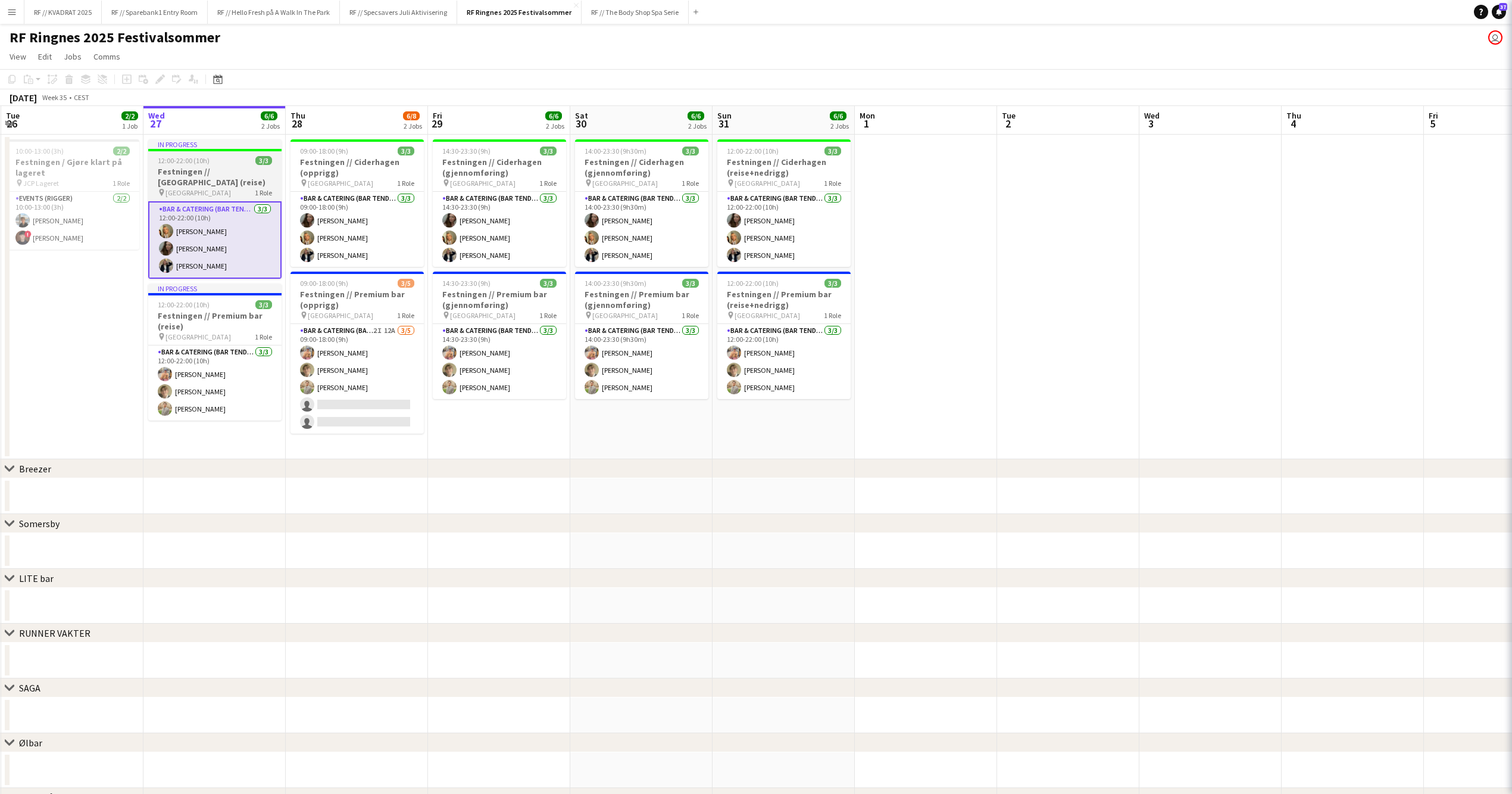
click at [226, 172] on h3 "Festningen // [GEOGRAPHIC_DATA] (reise)" at bounding box center [215, 176] width 134 height 21
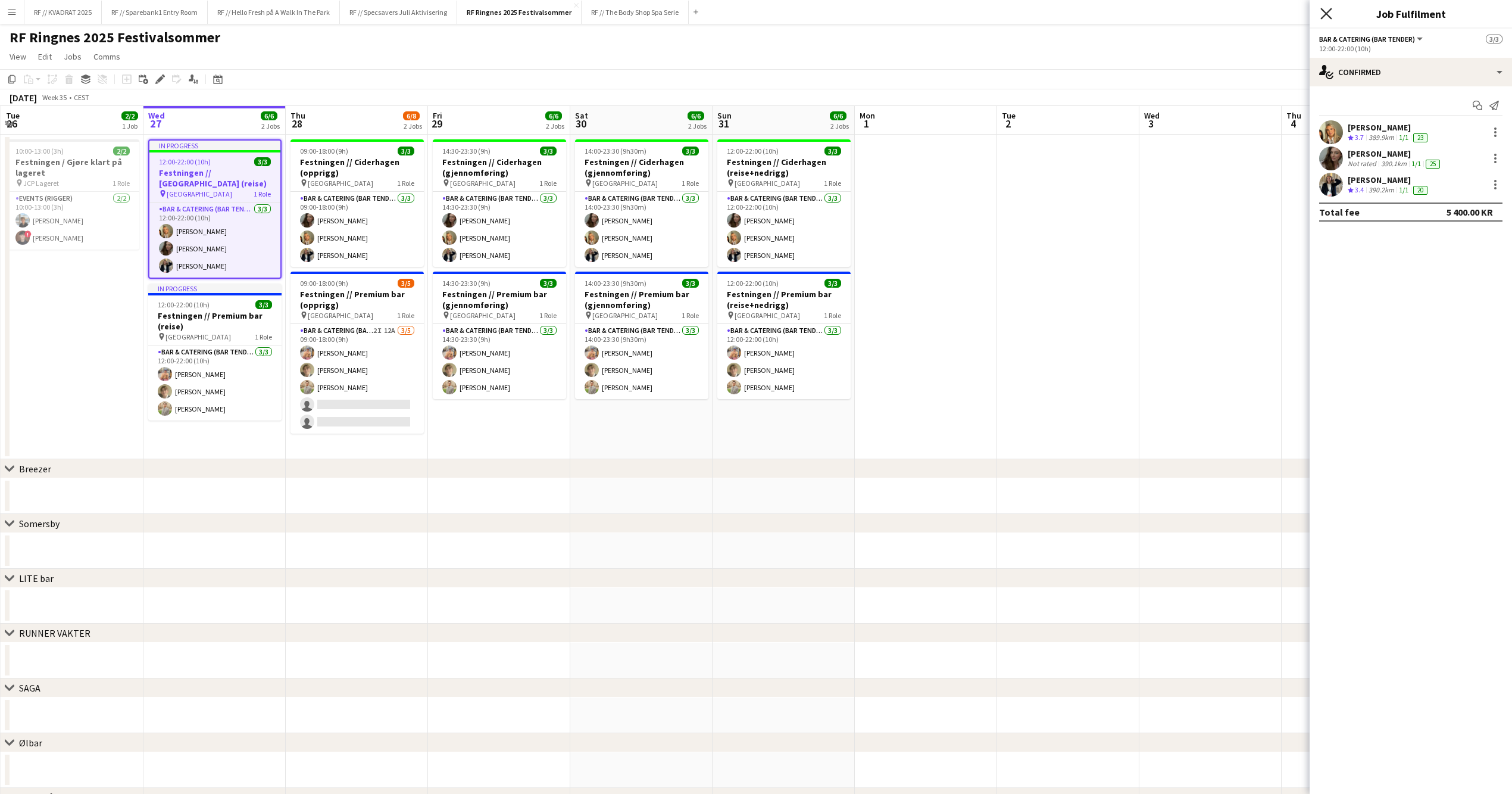
click at [1329, 17] on icon at bounding box center [1326, 13] width 11 height 11
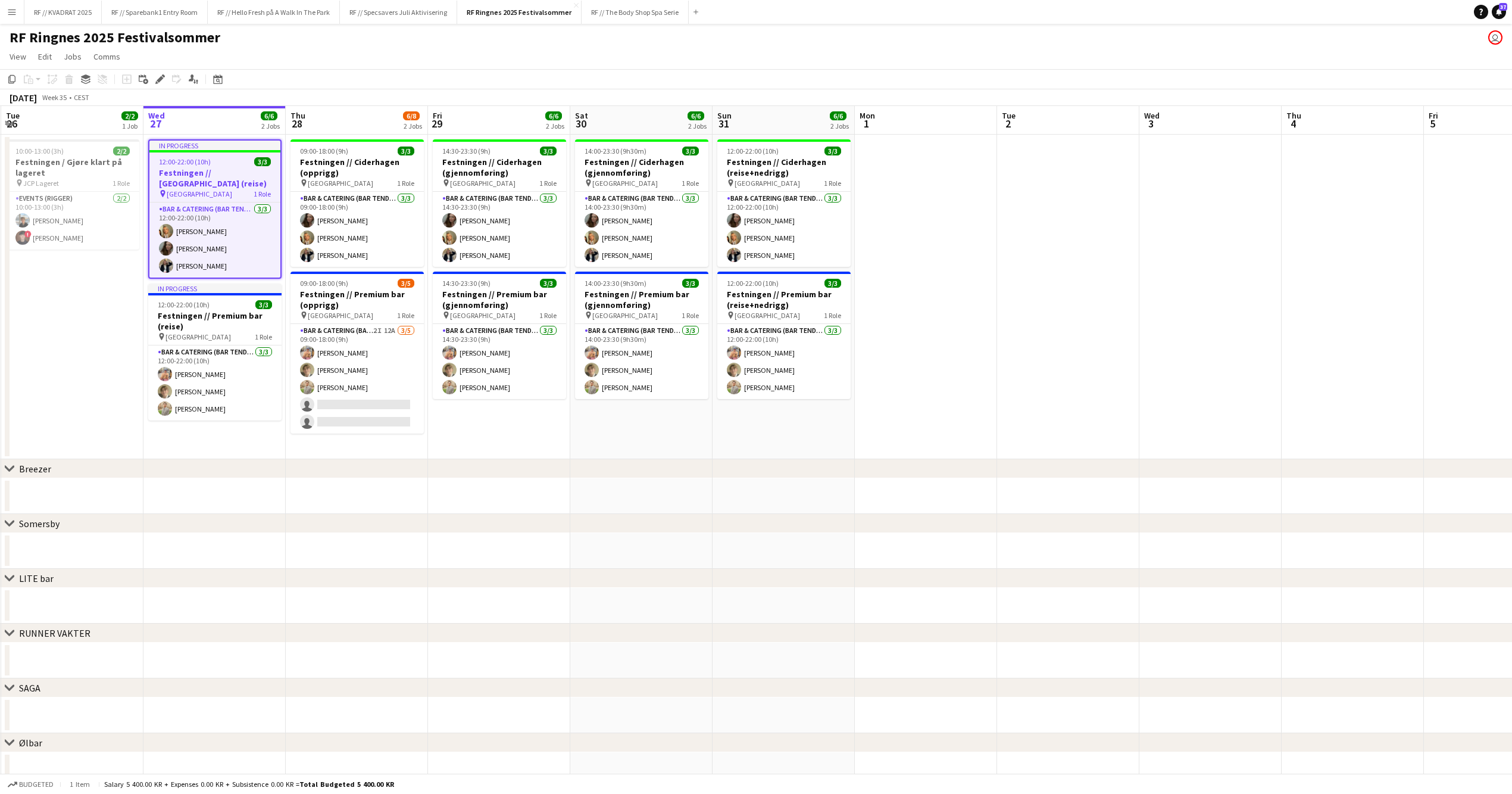
click at [929, 329] on app-date-cell at bounding box center [925, 297] width 142 height 325
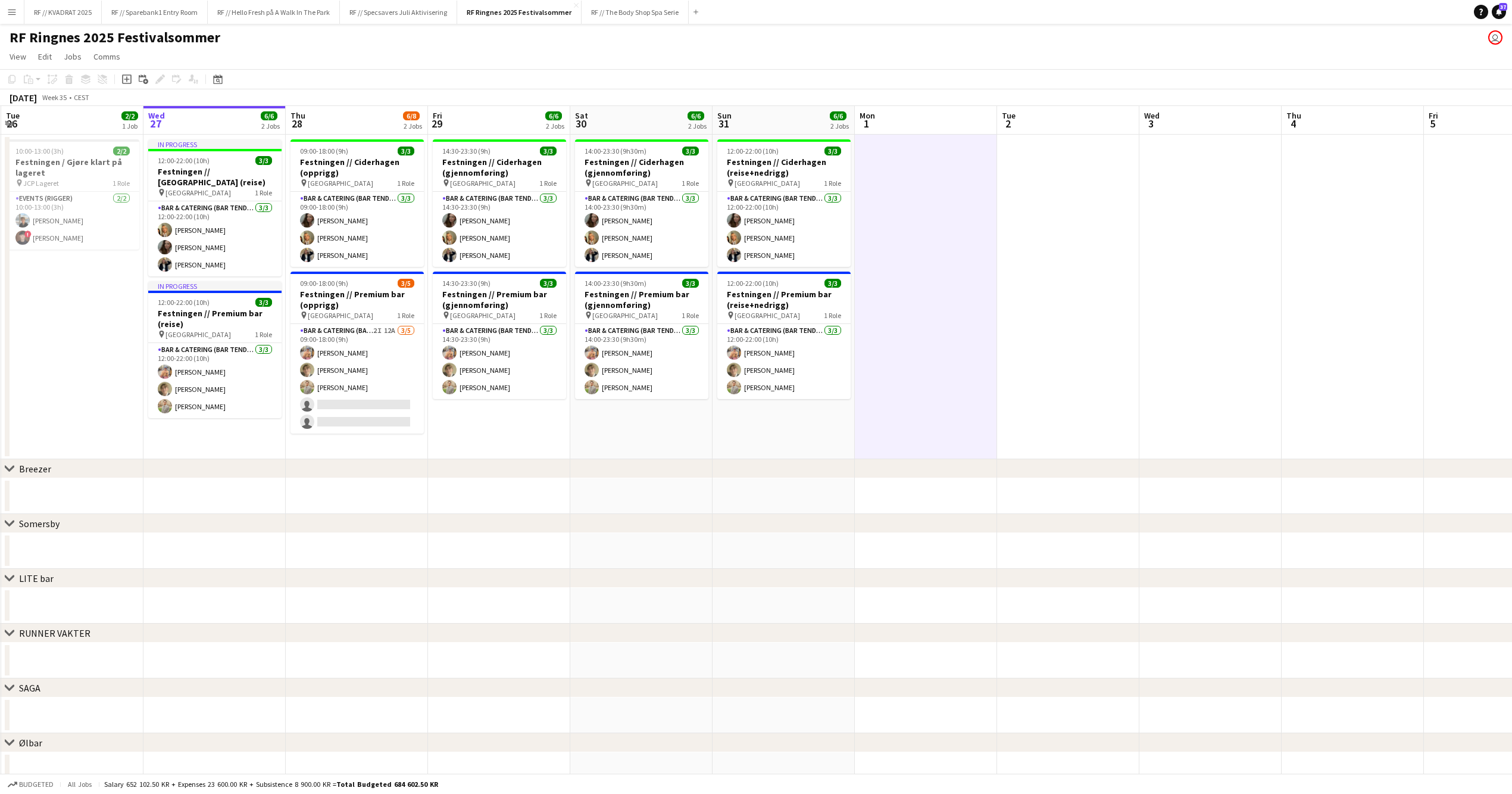
click at [1093, 199] on app-date-cell at bounding box center [1067, 297] width 142 height 325
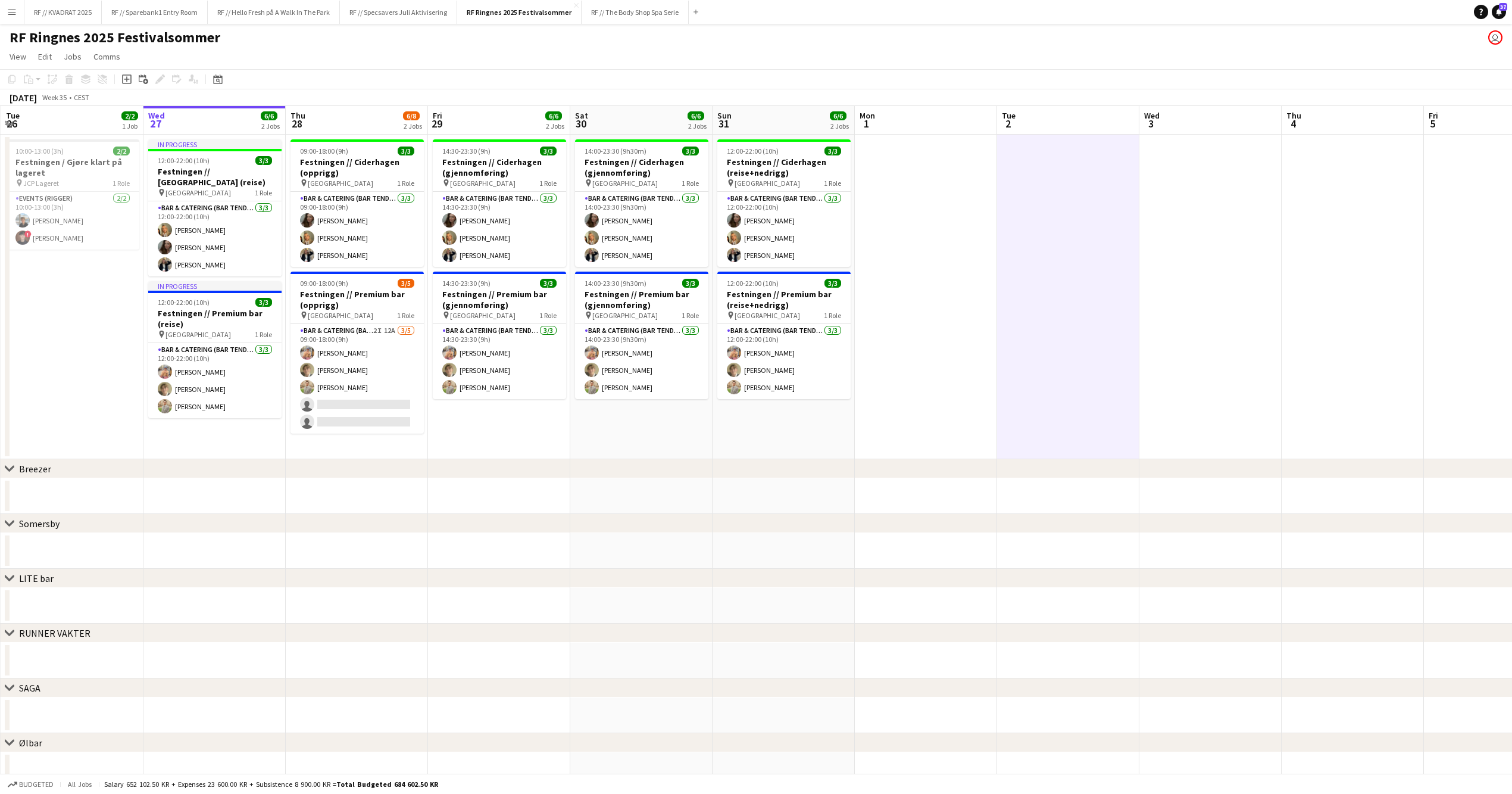
click at [904, 215] on app-date-cell at bounding box center [925, 297] width 142 height 325
